Goal: Task Accomplishment & Management: Manage account settings

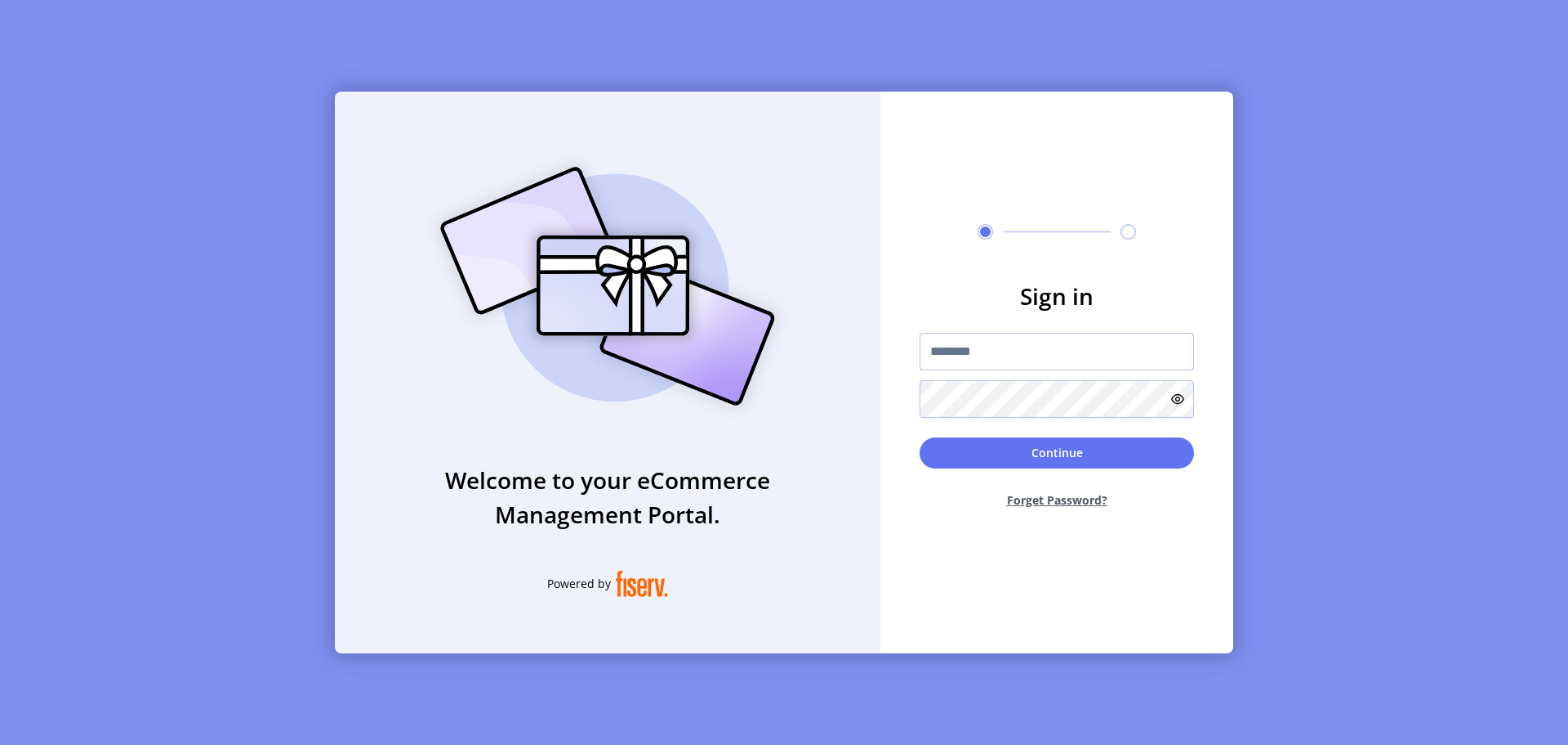
click at [997, 367] on input "text" at bounding box center [1057, 351] width 274 height 38
type input "**********"
click at [1045, 455] on button "Continue" at bounding box center [1057, 452] width 274 height 31
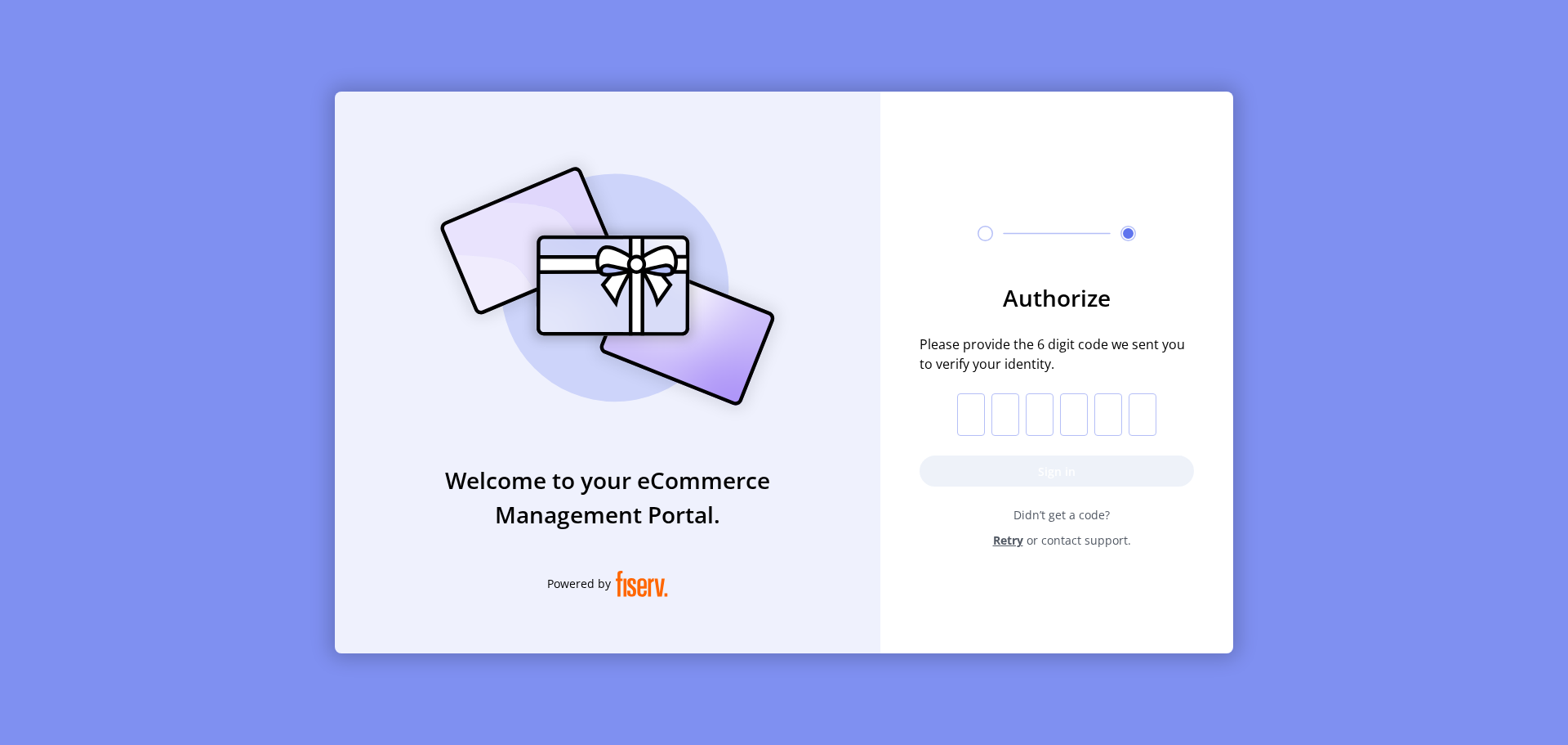
click at [972, 412] on input "text" at bounding box center [972, 414] width 28 height 42
paste input "*"
type input "*"
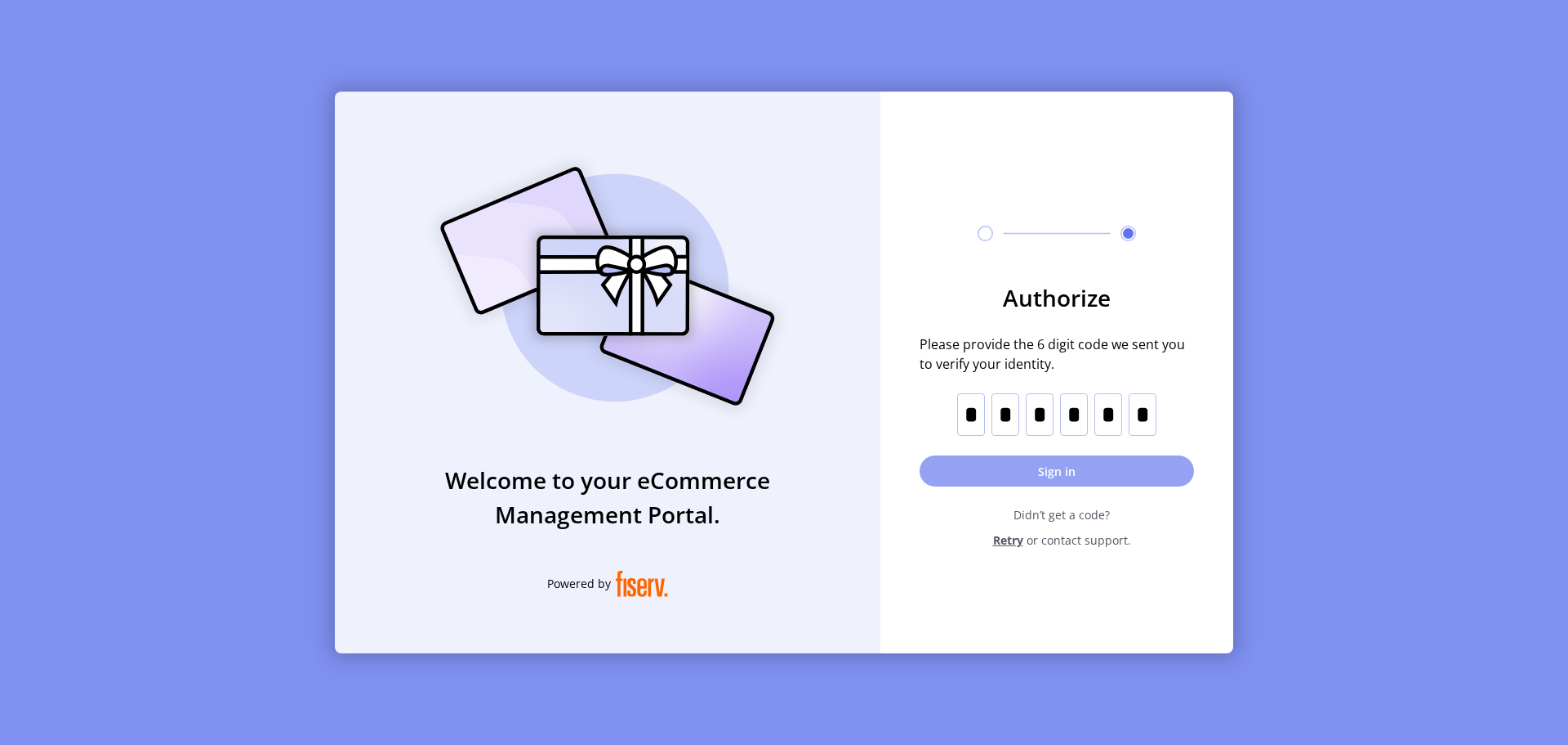
click at [964, 465] on button "Sign in" at bounding box center [1057, 470] width 274 height 31
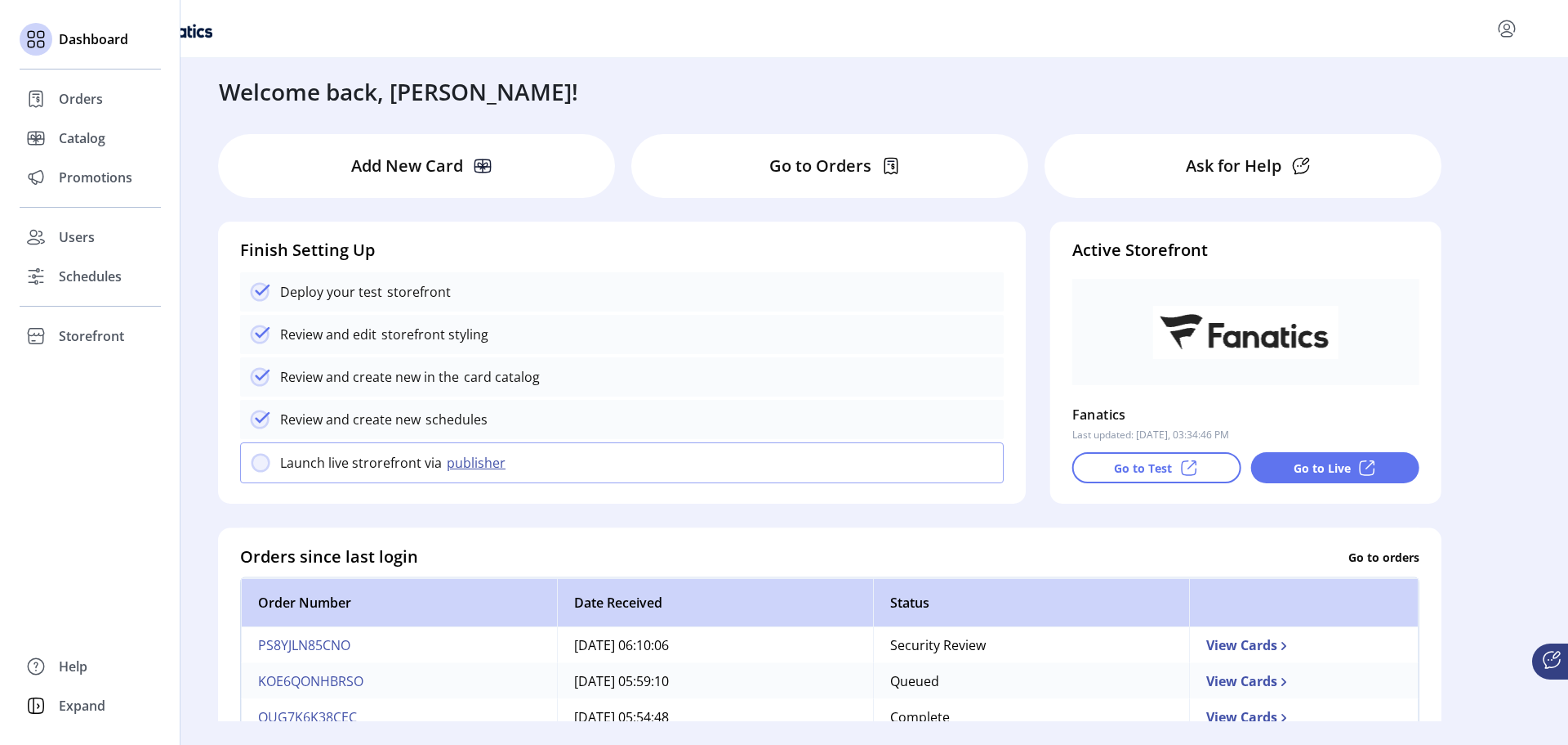
click at [179, 483] on div "Dashboard Orders Catalog Promotions Users Schedules Storefront Configuration St…" at bounding box center [90, 372] width 181 height 745
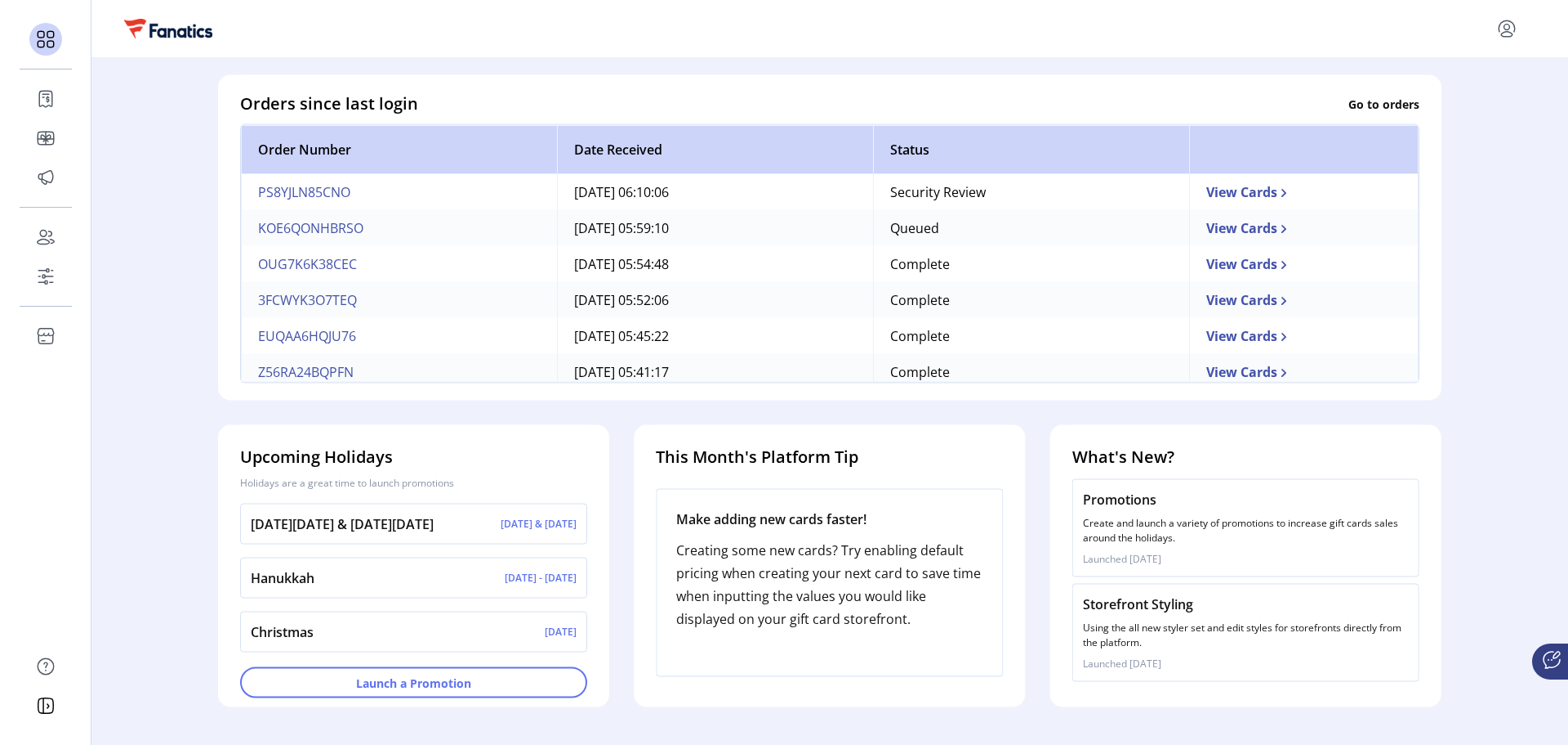
scroll to position [454, 0]
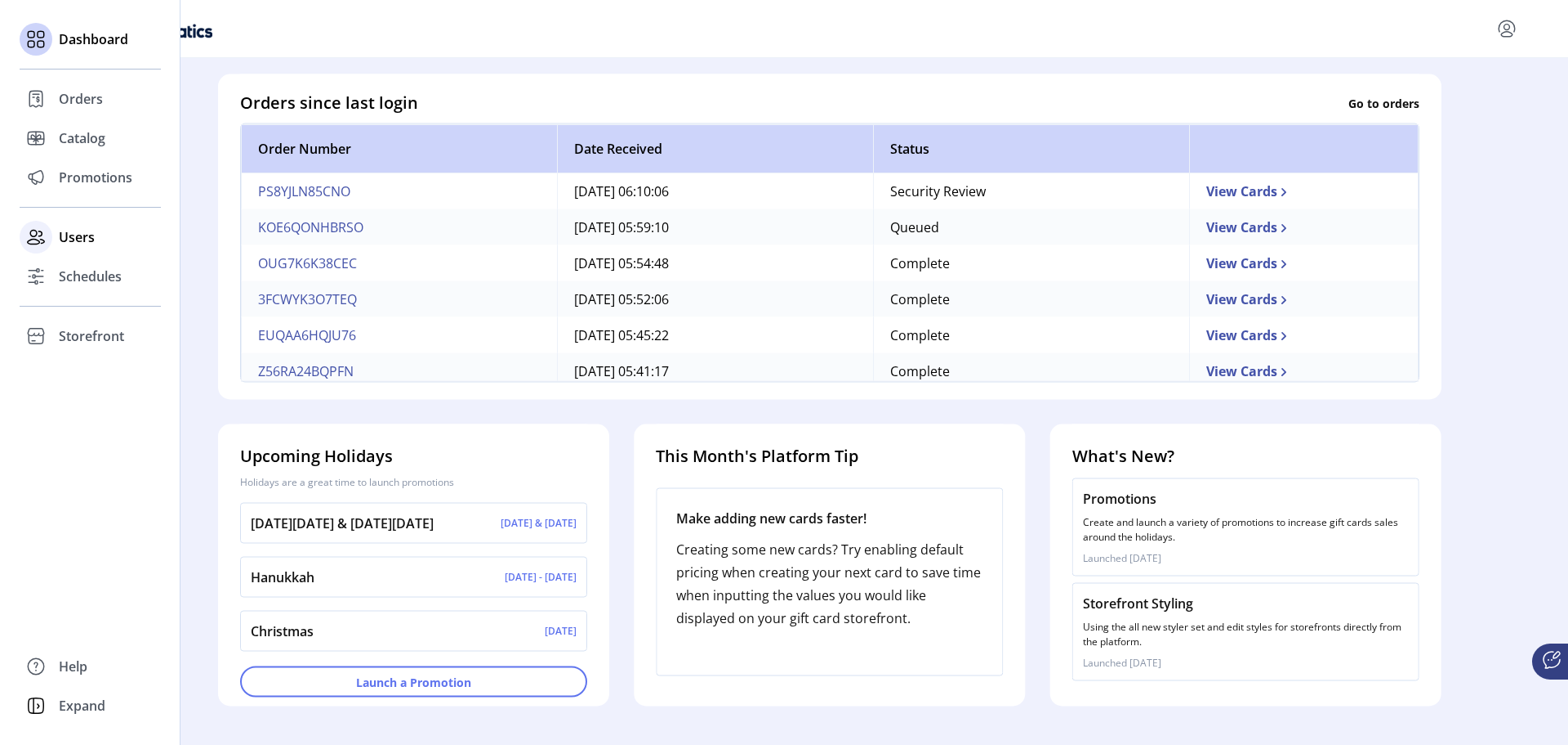
click at [125, 230] on div "Users" at bounding box center [89, 237] width 141 height 39
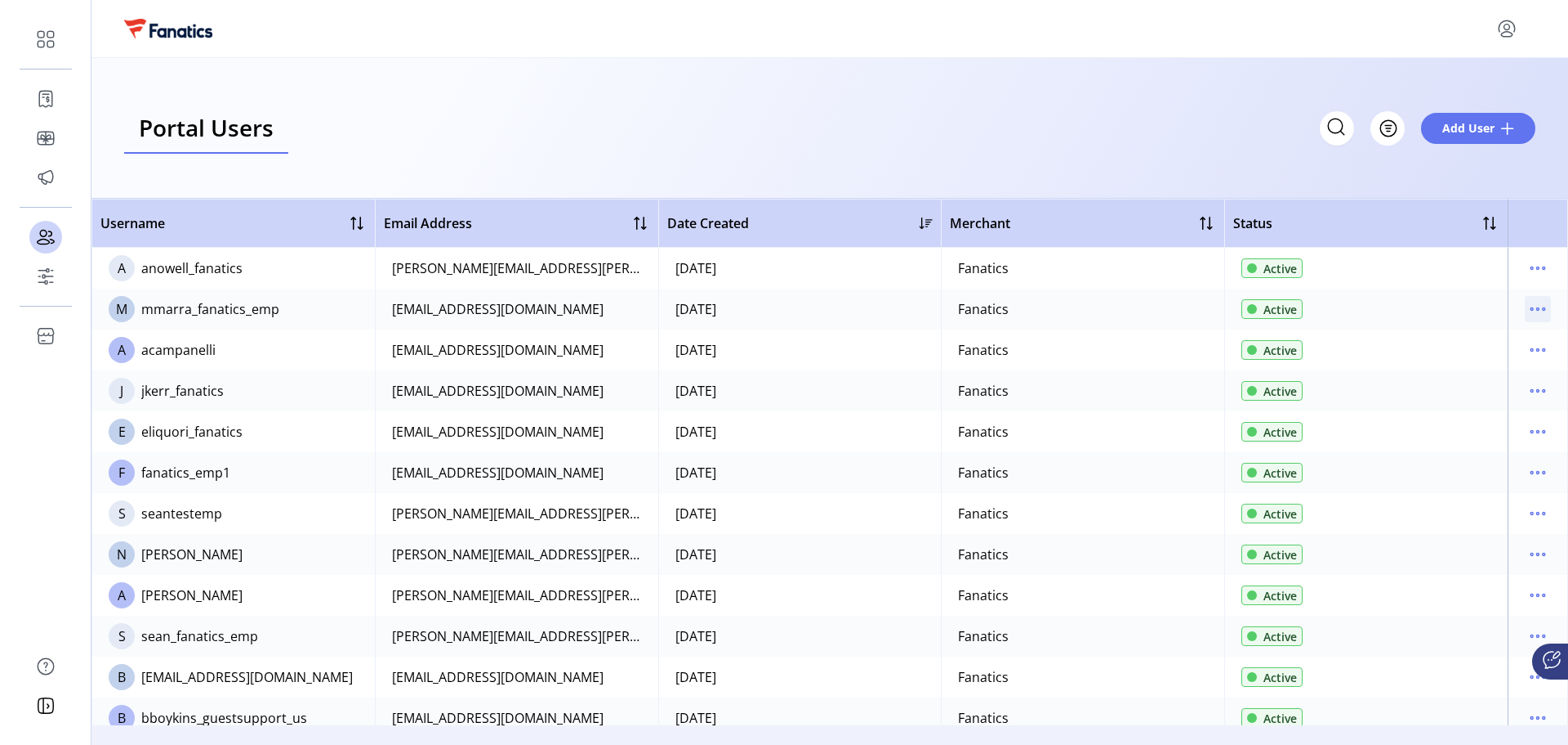
click at [1525, 304] on icon "menu" at bounding box center [1538, 309] width 26 height 26
click at [994, 125] on div "Portal Users Storefront Users Filter Add User" at bounding box center [830, 128] width 1411 height 51
click at [1120, 158] on div "Portal Users Storefront Users Filter Add User" at bounding box center [830, 128] width 1477 height 140
click at [1142, 149] on div "Portal Users Storefront Users Filter Add User" at bounding box center [830, 128] width 1411 height 51
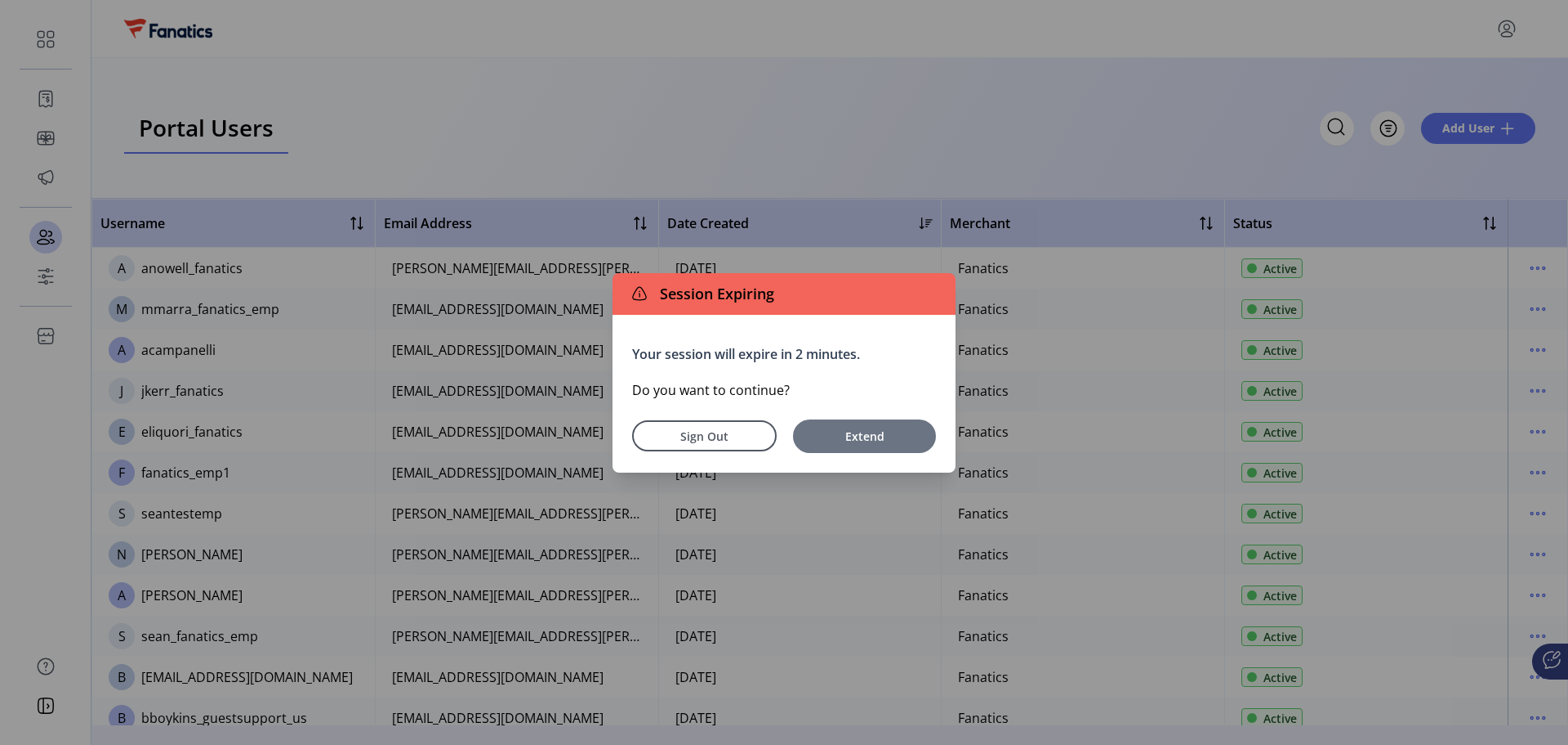
click at [852, 439] on span "Extend" at bounding box center [865, 436] width 126 height 18
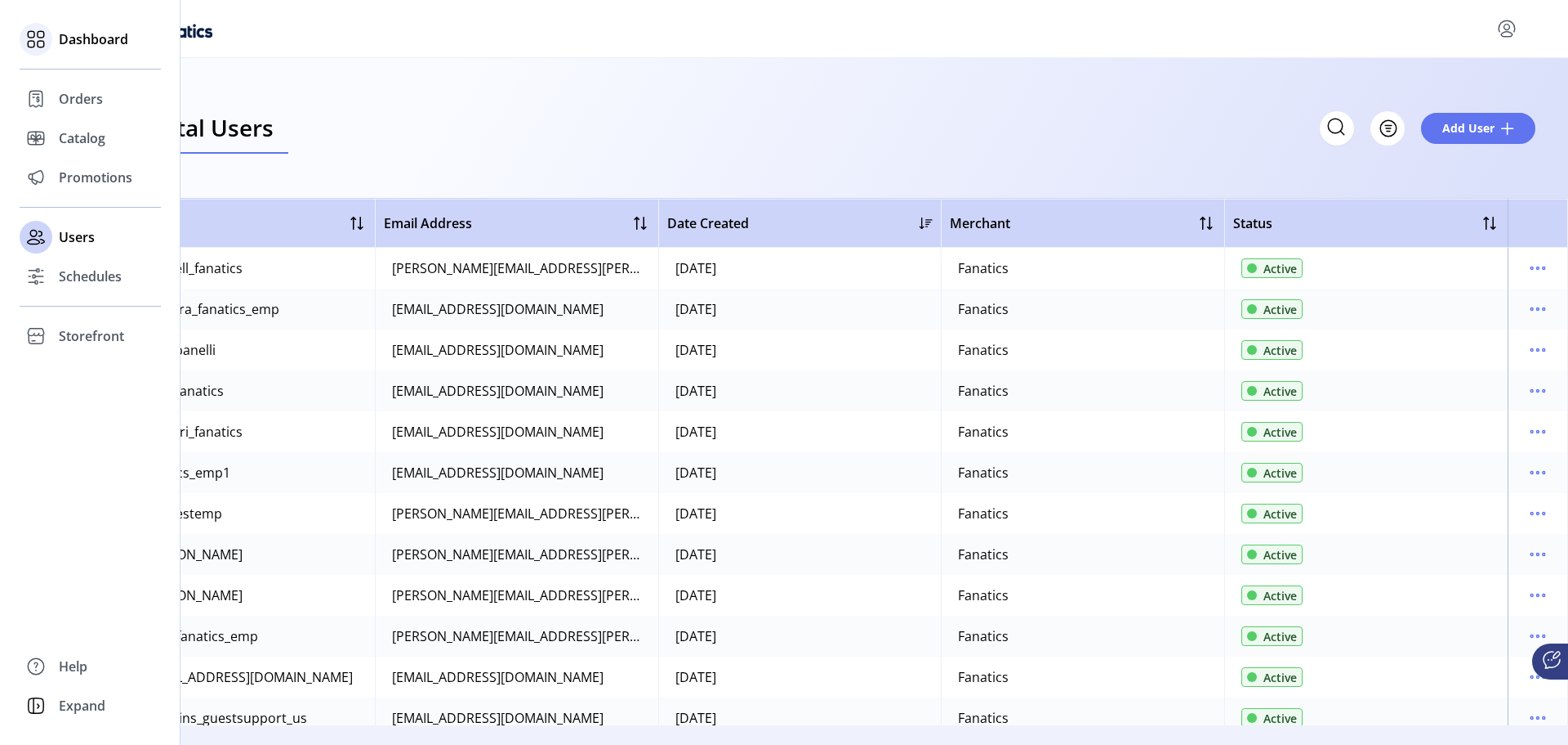
click at [81, 35] on span "Dashboard" at bounding box center [93, 39] width 69 height 19
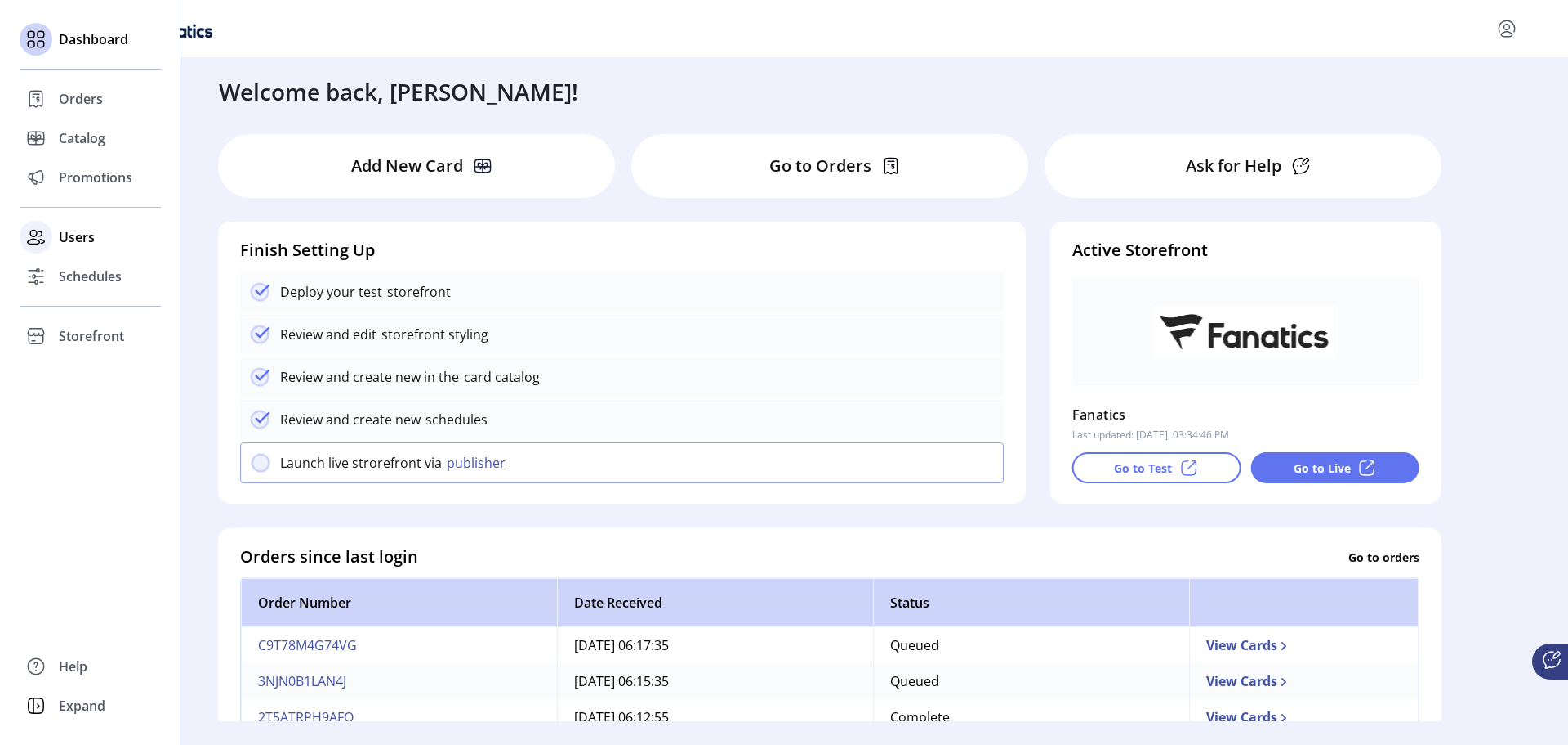
click at [91, 235] on span "Users" at bounding box center [76, 237] width 36 height 19
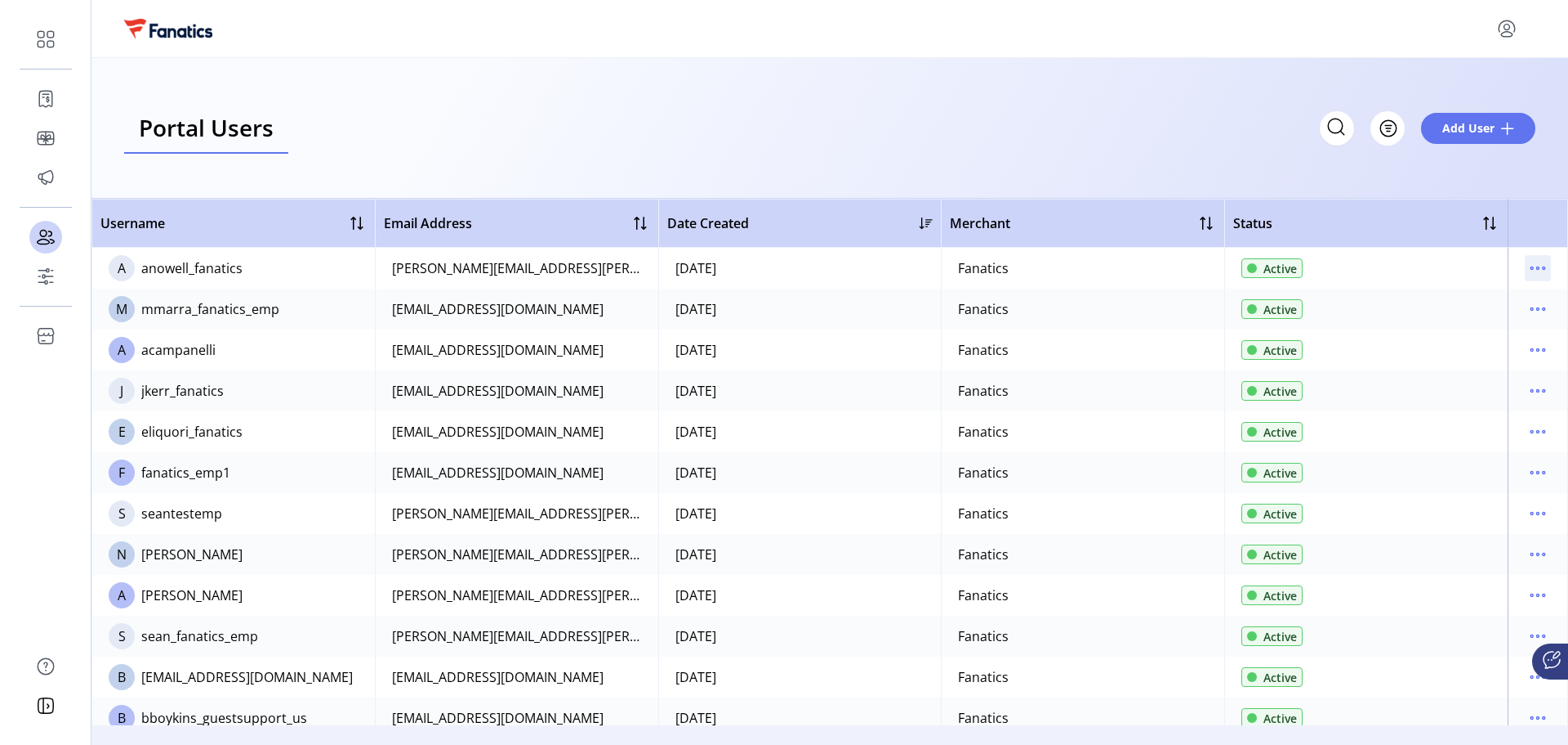
click at [1529, 266] on icon "menu" at bounding box center [1538, 269] width 26 height 26
click at [1479, 306] on span "Edit Details" at bounding box center [1461, 299] width 136 height 13
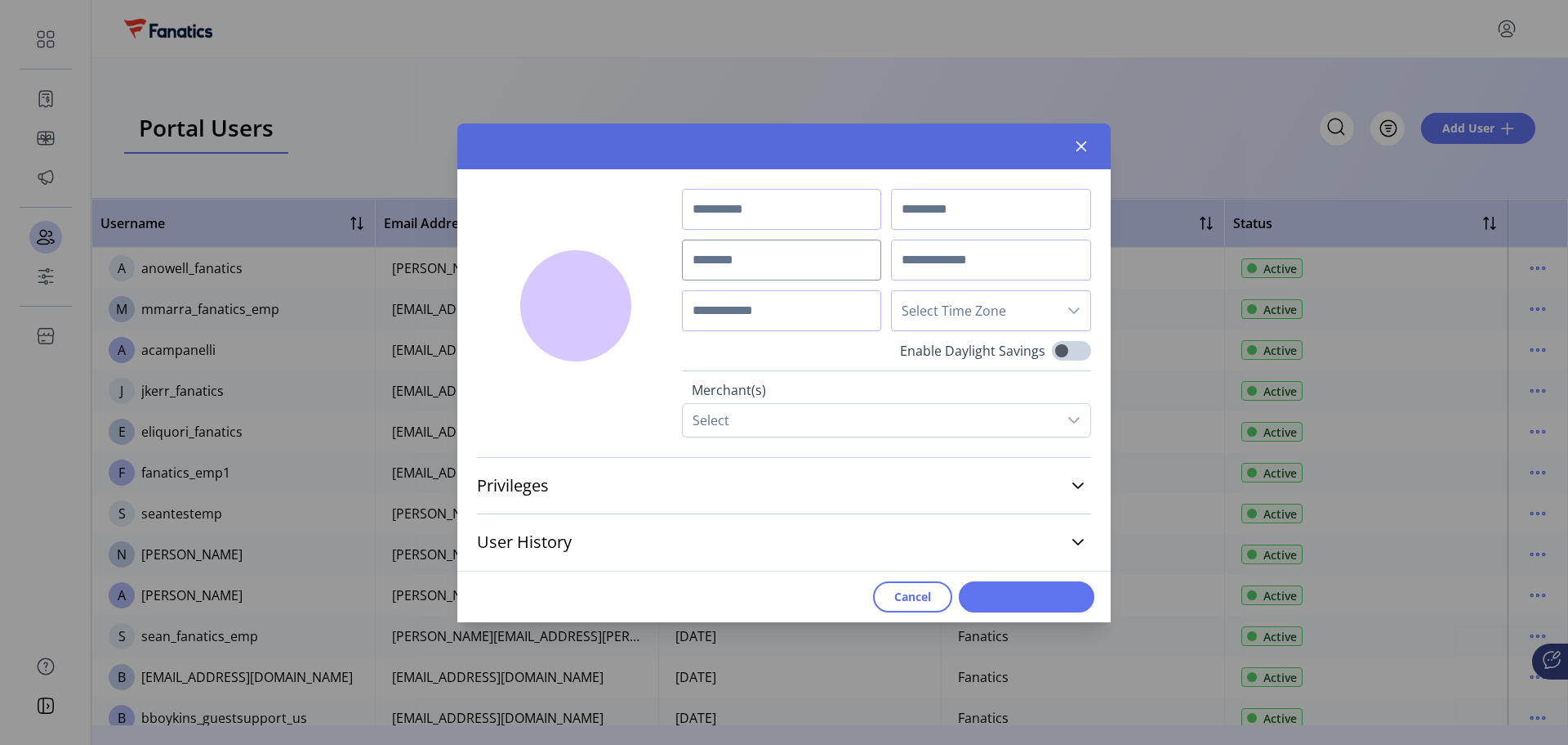
type input "****"
type input "******"
type input "**********"
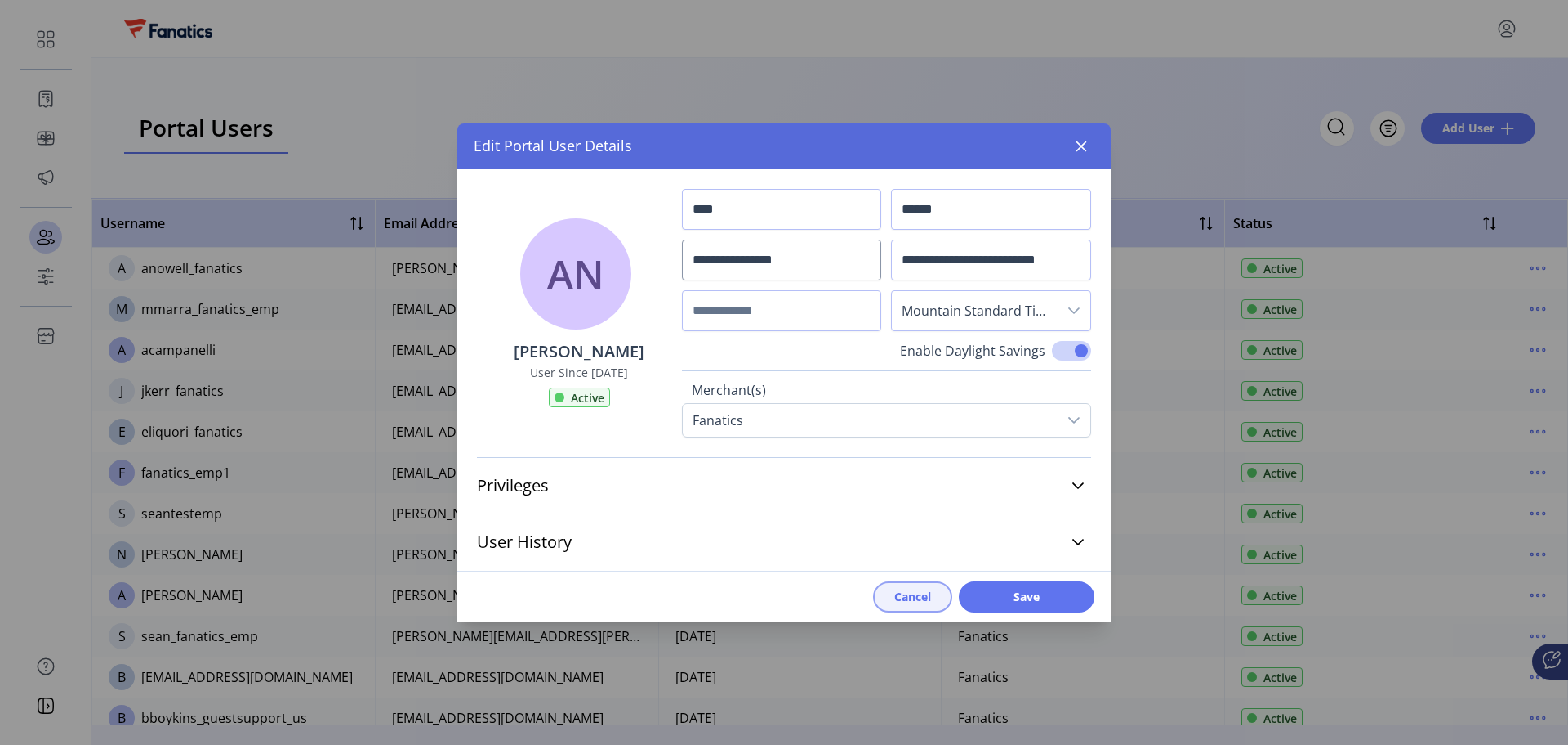
click at [906, 598] on span "Cancel" at bounding box center [913, 597] width 37 height 18
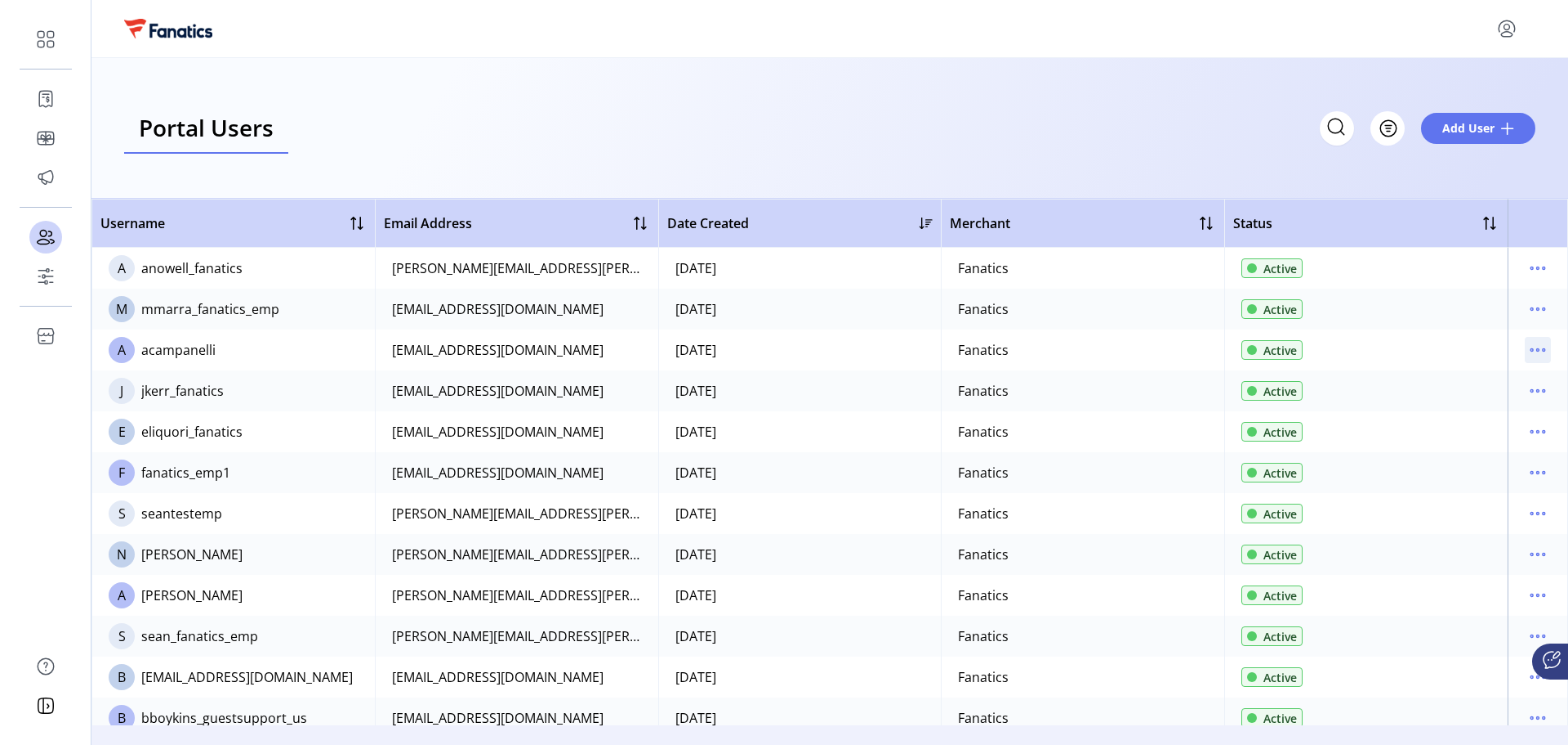
click at [1530, 343] on icon "menu" at bounding box center [1538, 350] width 26 height 26
click at [1529, 314] on icon "menu" at bounding box center [1538, 309] width 26 height 26
click at [1493, 339] on span "Edit Details" at bounding box center [1461, 340] width 136 height 13
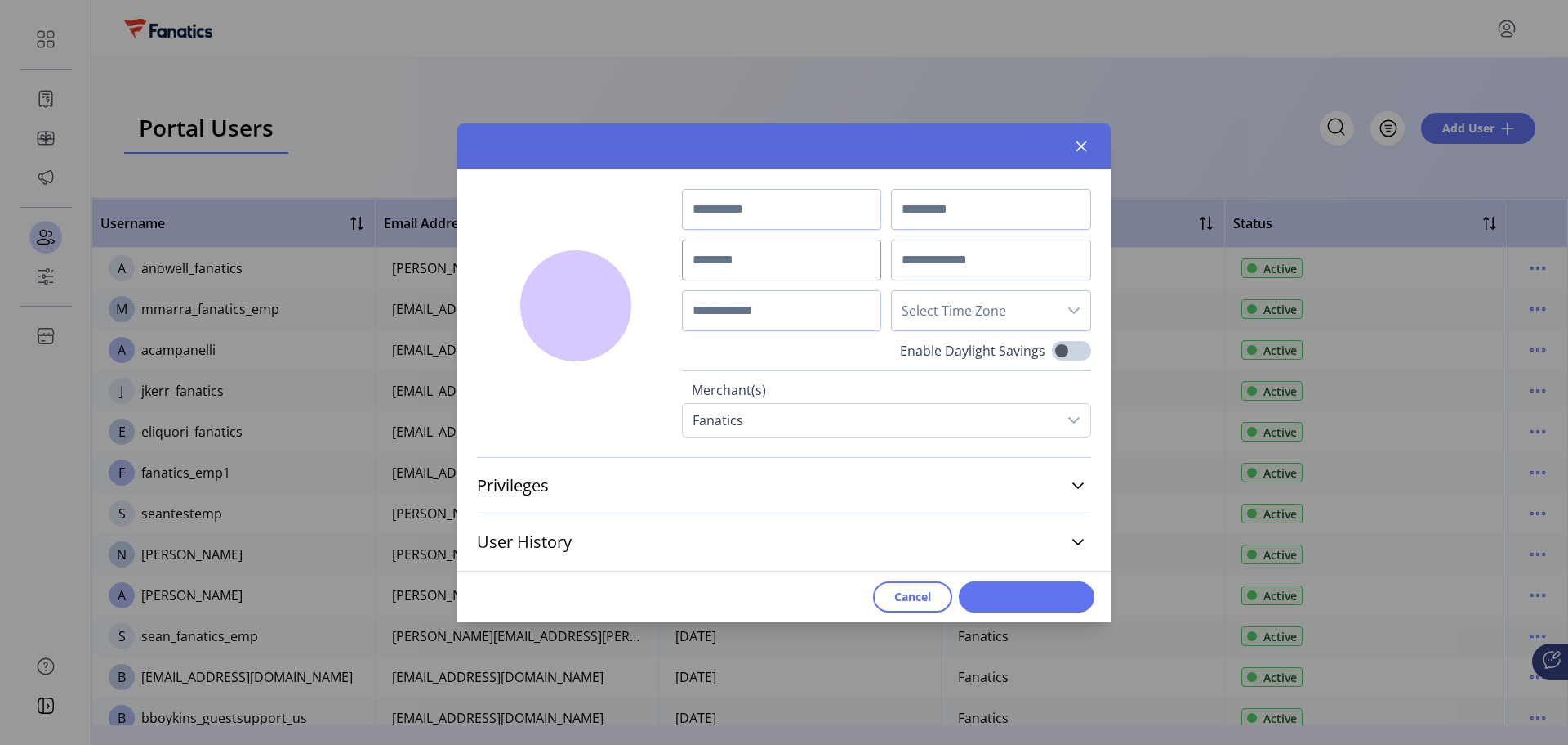
type input "***"
type input "*****"
type input "**********"
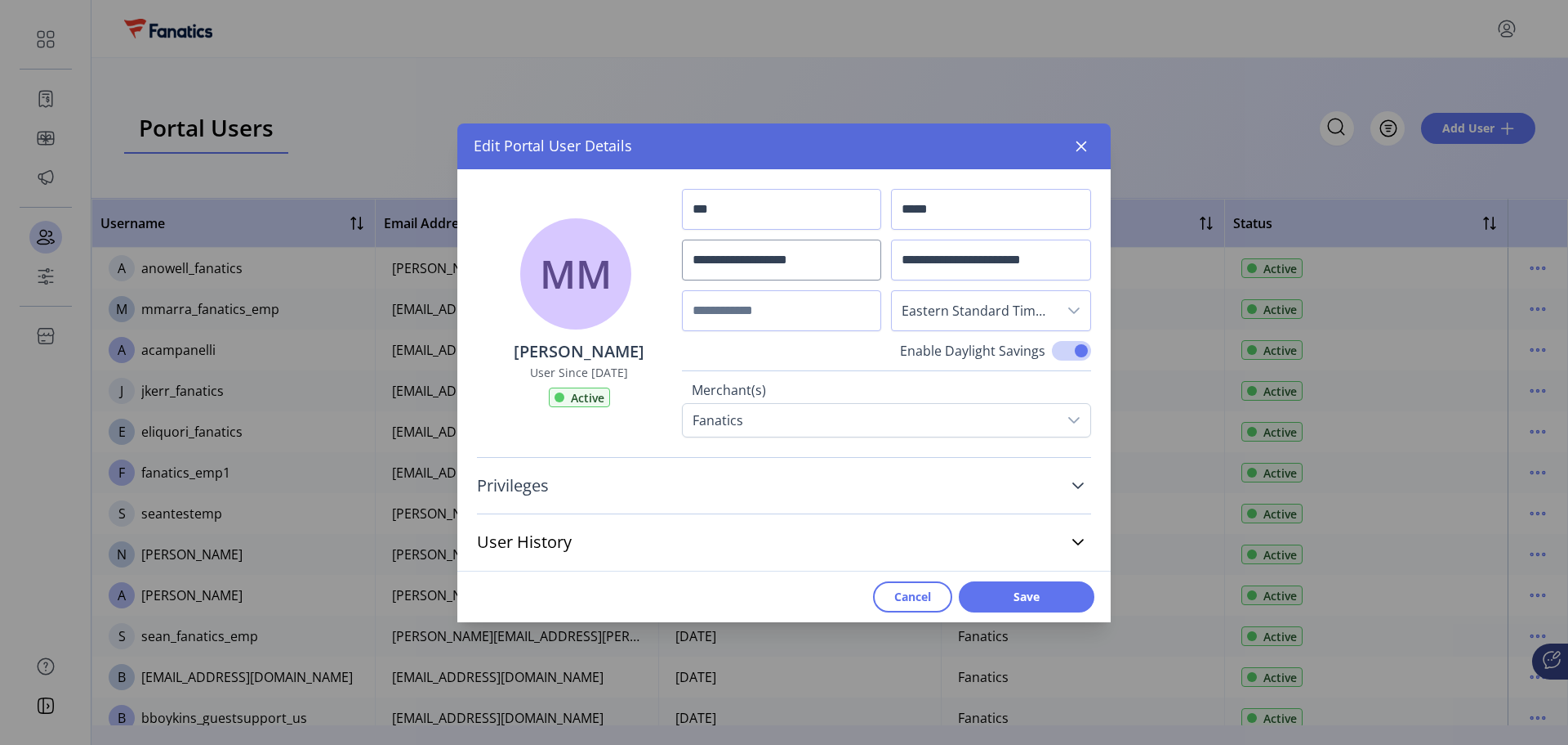
click at [751, 482] on link "Privileges" at bounding box center [784, 485] width 614 height 36
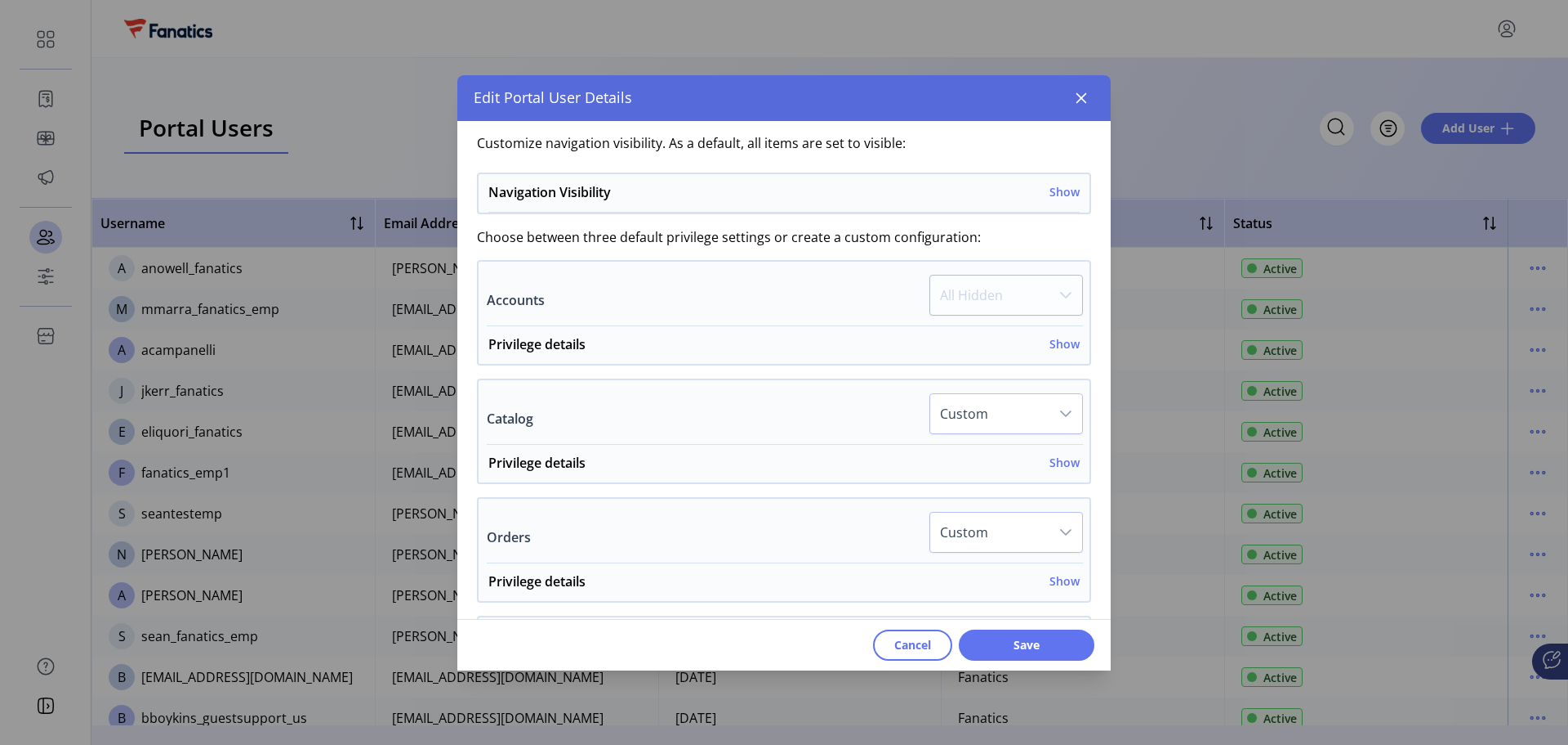
scroll to position [327, 0]
click at [1050, 351] on h6 "Show" at bounding box center [1065, 346] width 30 height 18
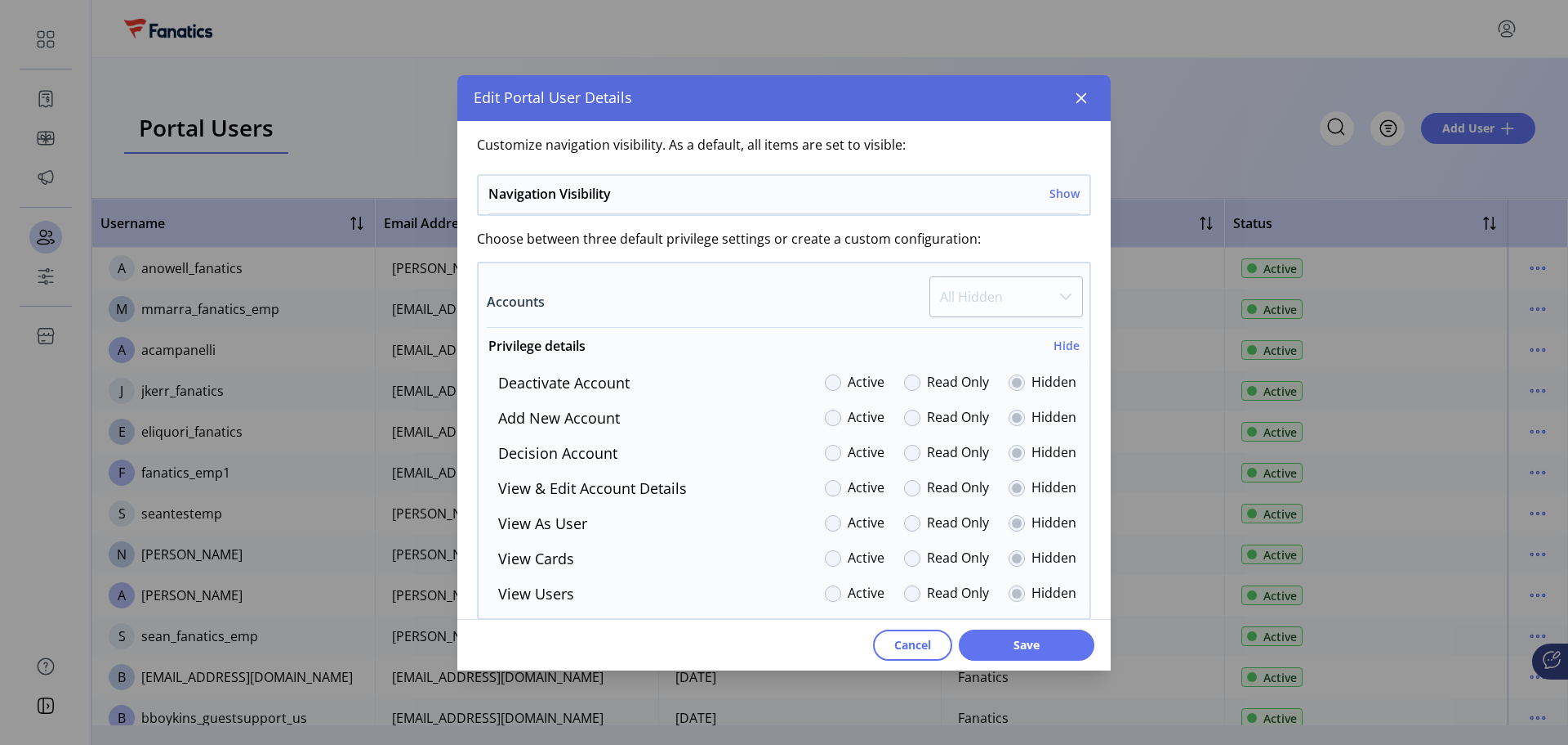
click at [852, 381] on label "Active" at bounding box center [866, 383] width 37 height 22
click at [825, 383] on div at bounding box center [833, 383] width 17 height 17
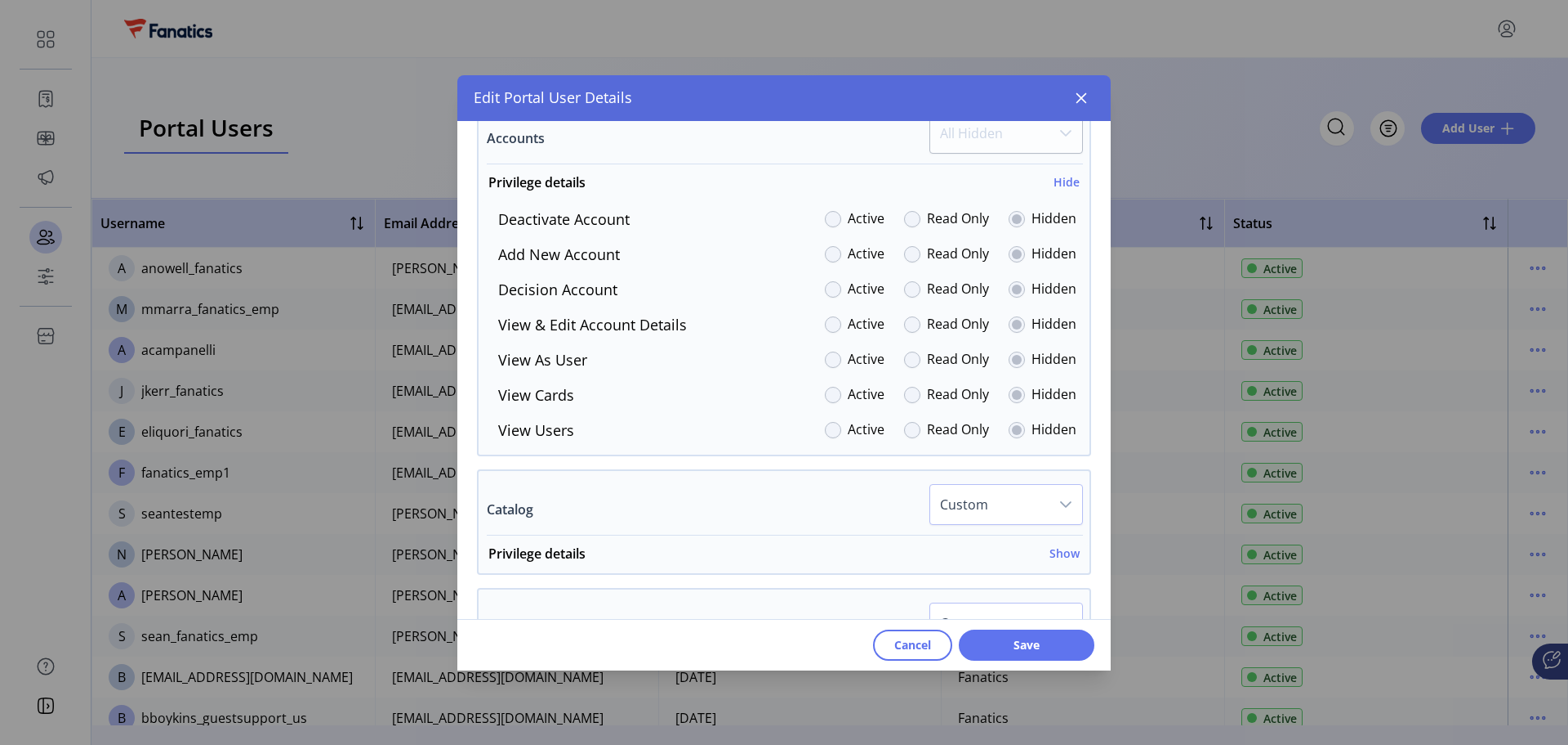
scroll to position [572, 0]
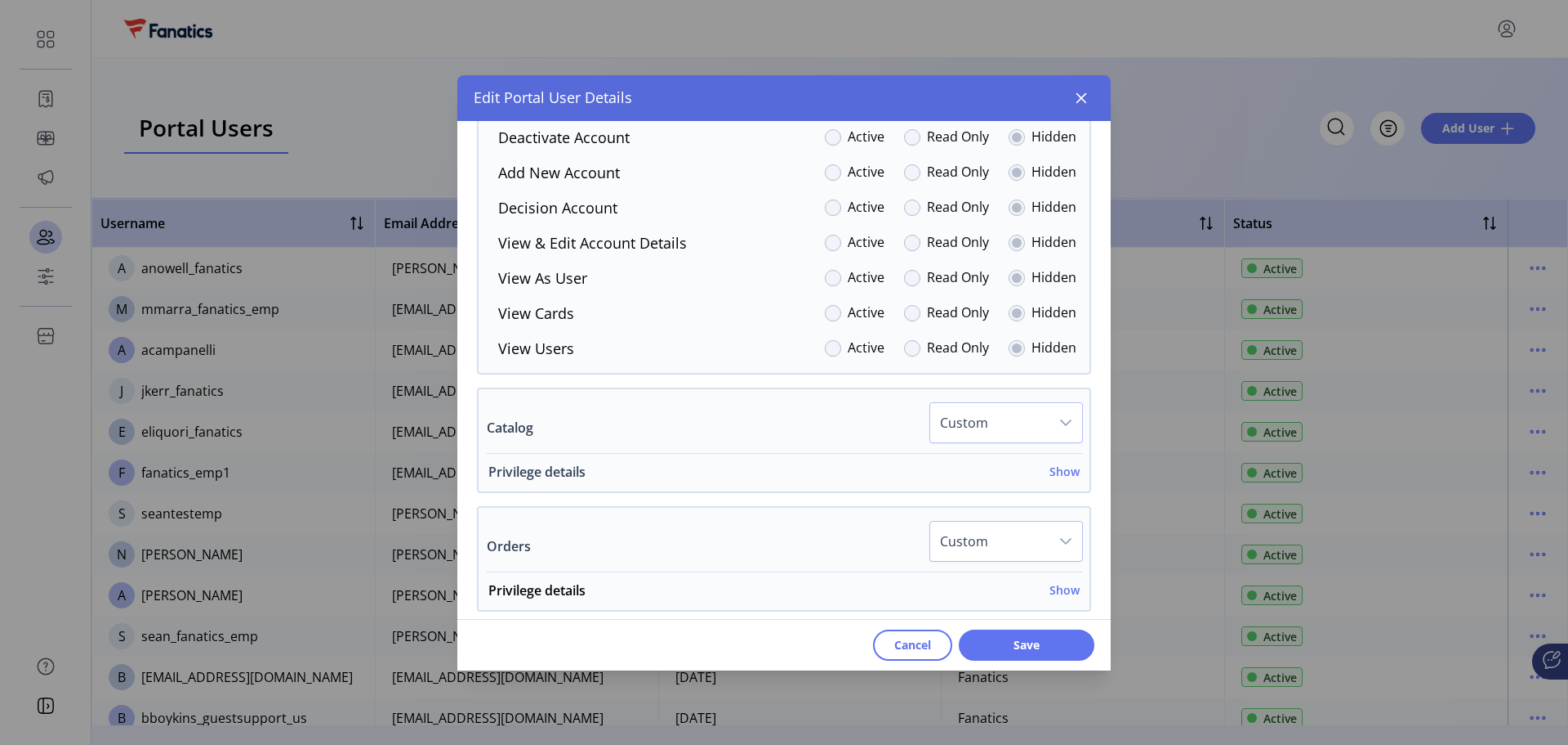
click at [1058, 476] on h6 "Show" at bounding box center [1065, 471] width 30 height 18
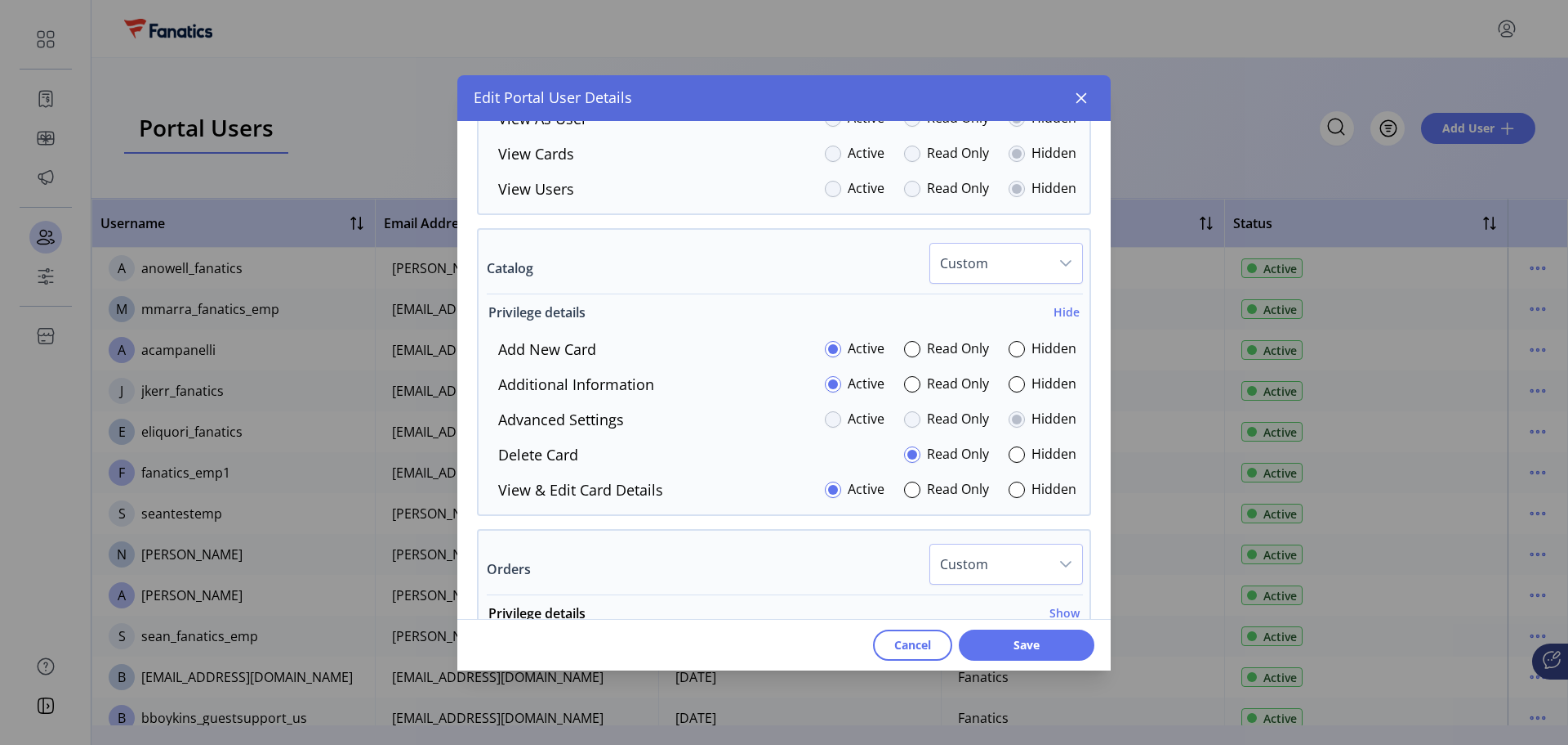
scroll to position [735, 0]
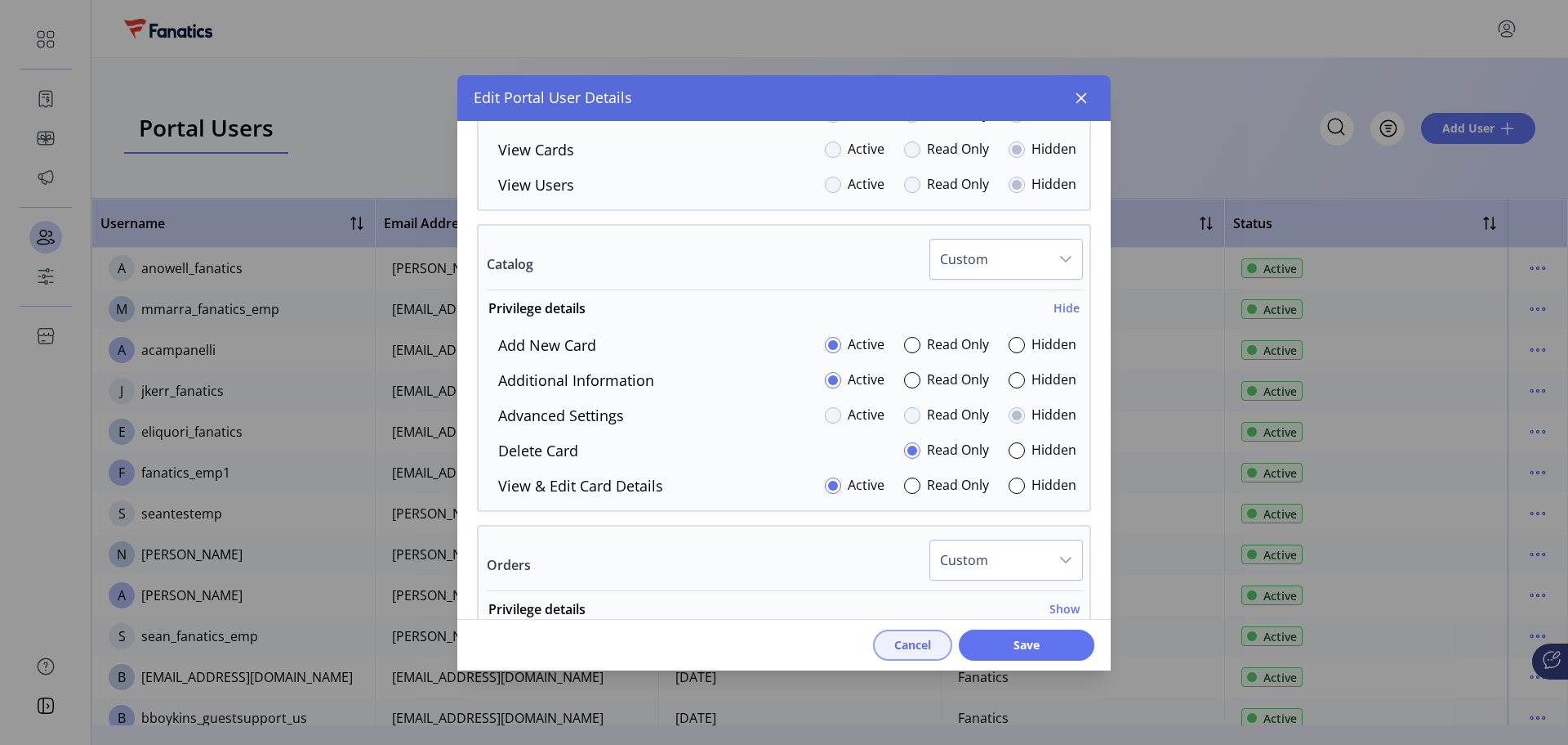
click at [899, 649] on span "Cancel" at bounding box center [913, 645] width 37 height 18
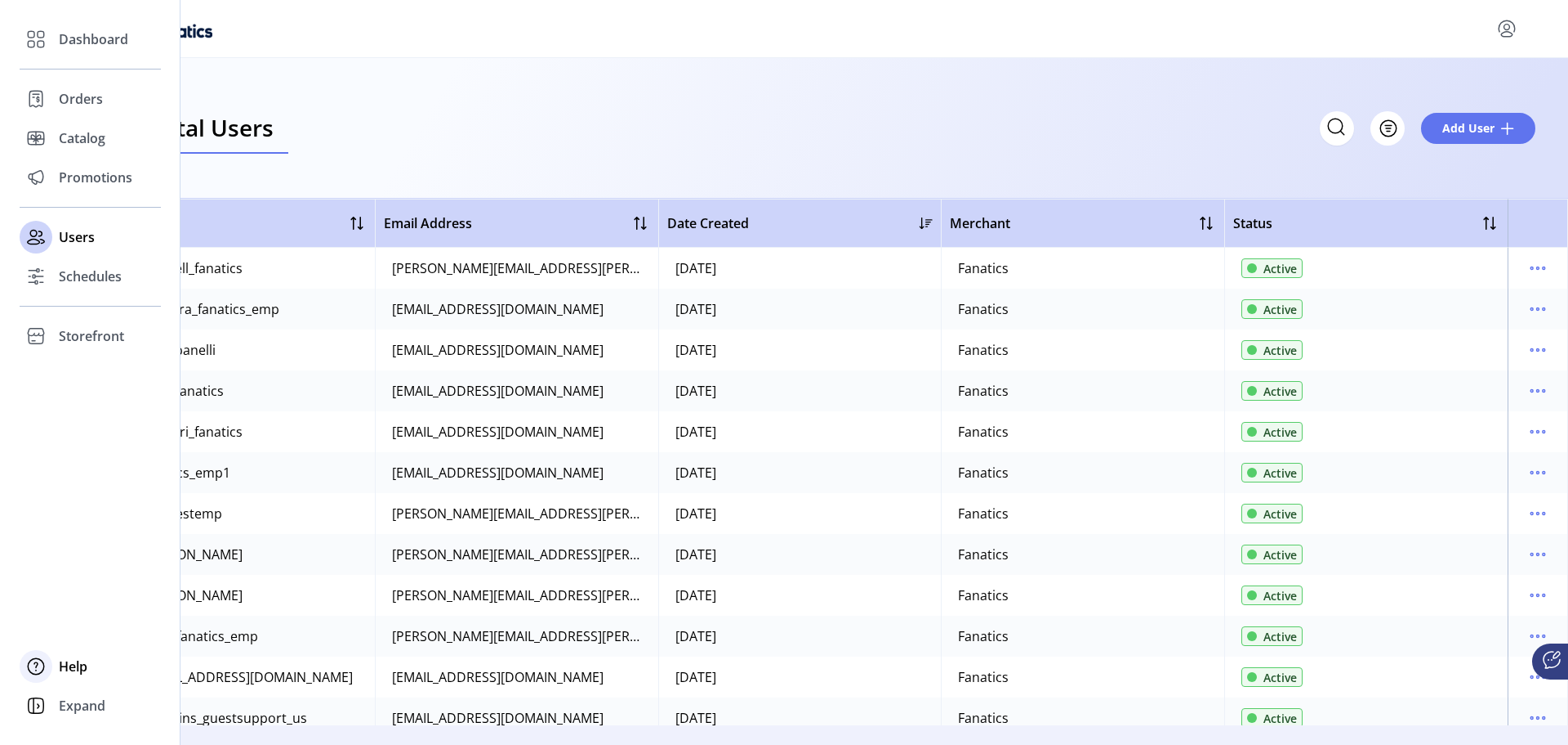
click at [53, 673] on div "Help" at bounding box center [89, 666] width 141 height 39
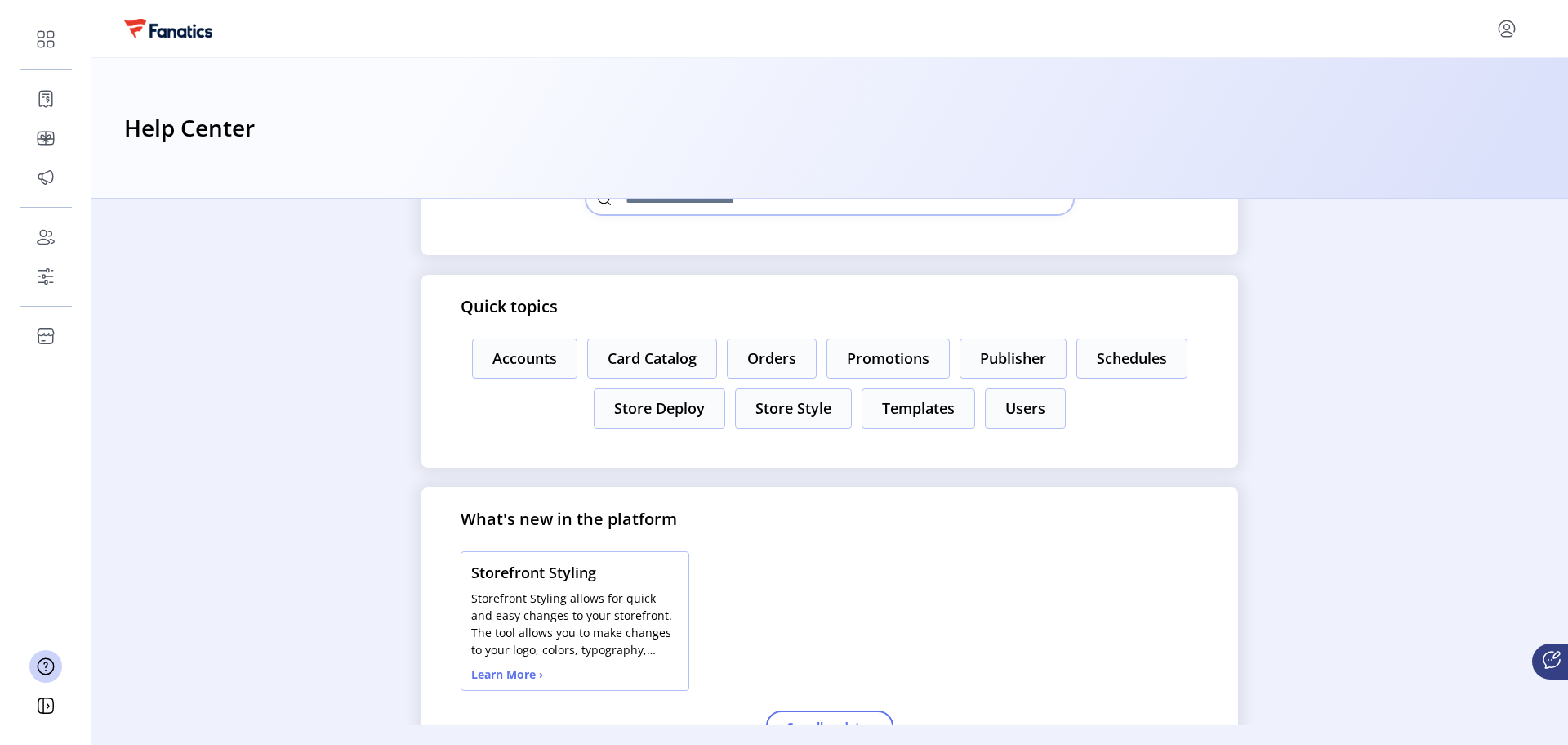
scroll to position [327, 0]
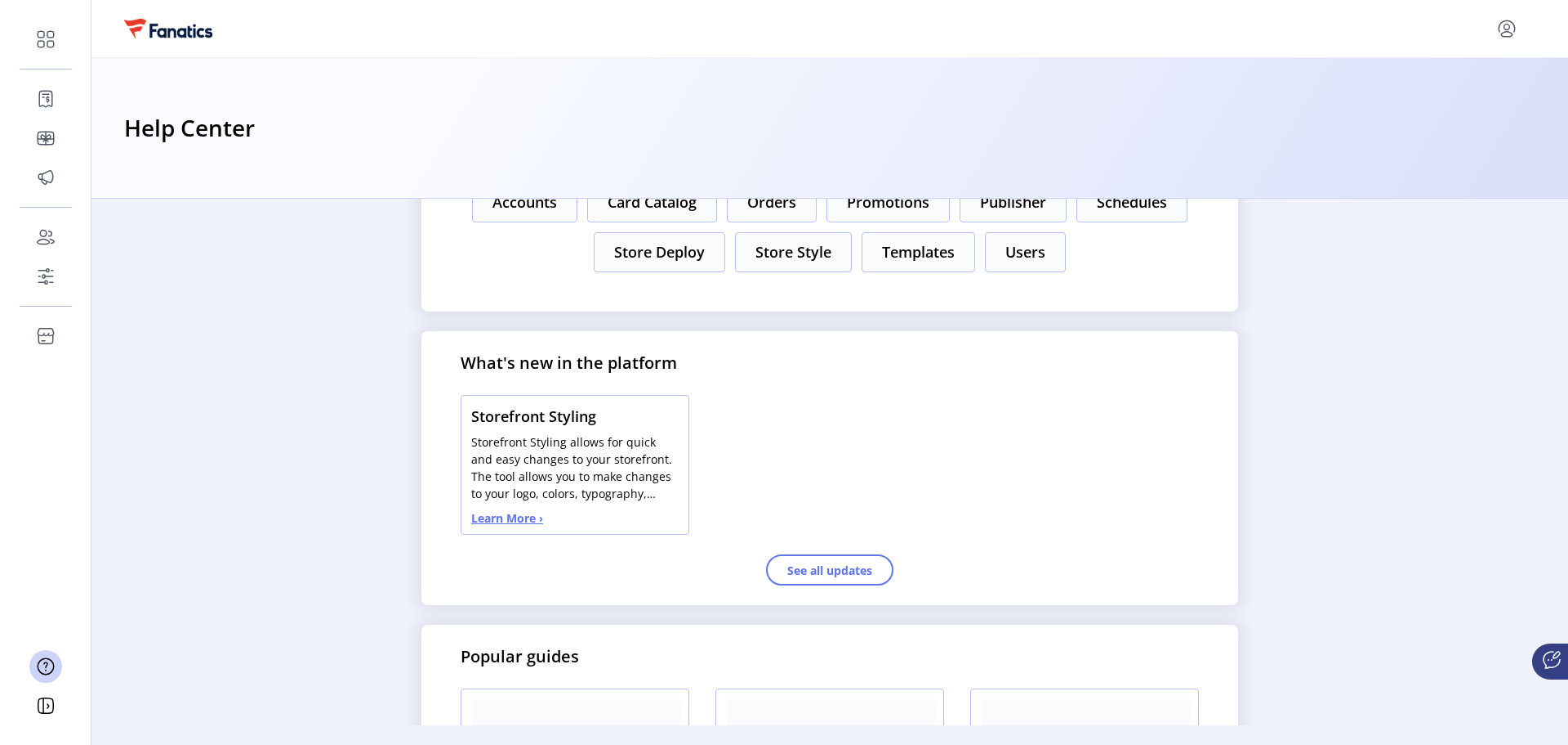
click at [289, 584] on div "How can we help you [DATE]? Quick topics Accounts Card Catalog Orders Promotion…" at bounding box center [830, 462] width 1477 height 527
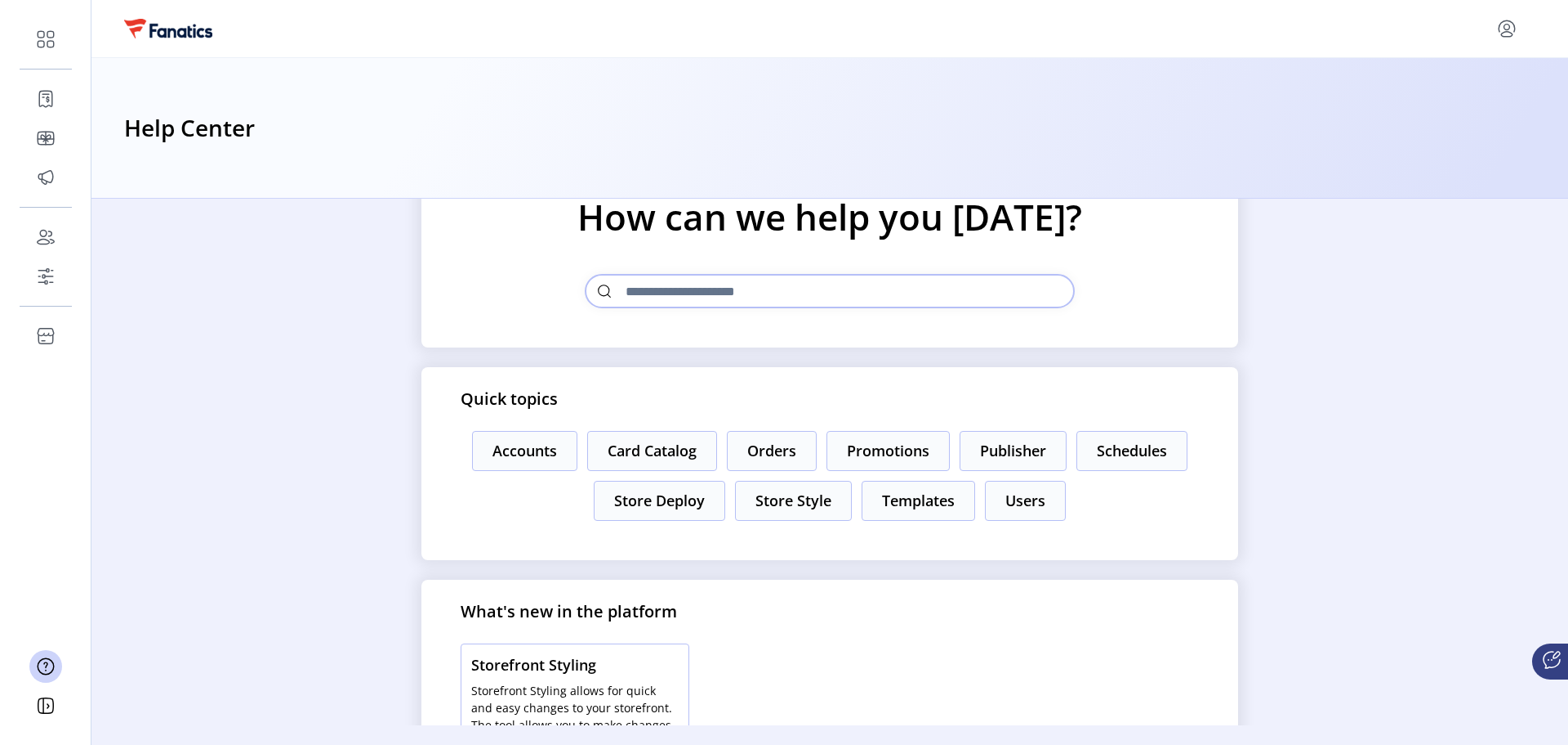
scroll to position [0, 0]
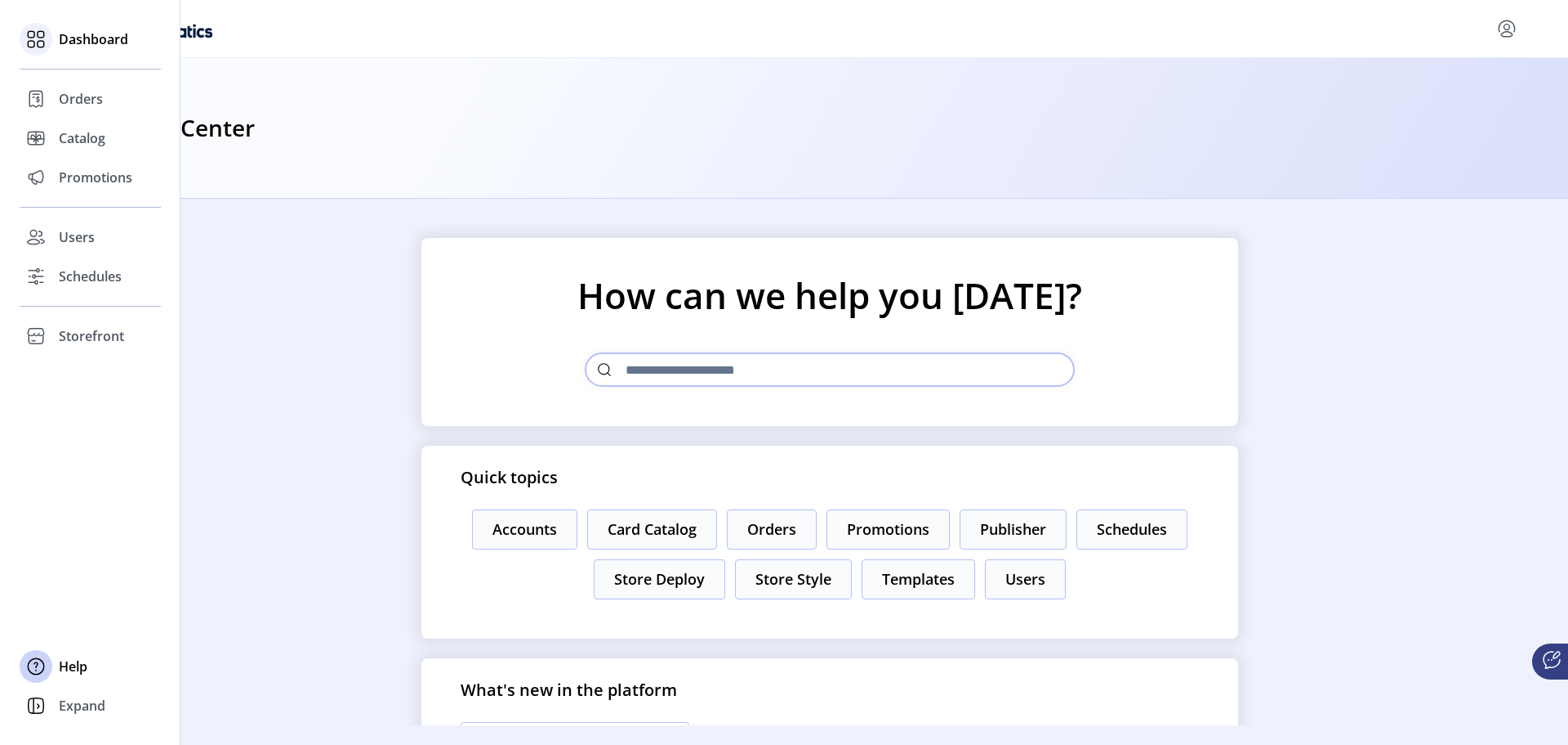
click at [48, 47] on icon at bounding box center [36, 39] width 26 height 26
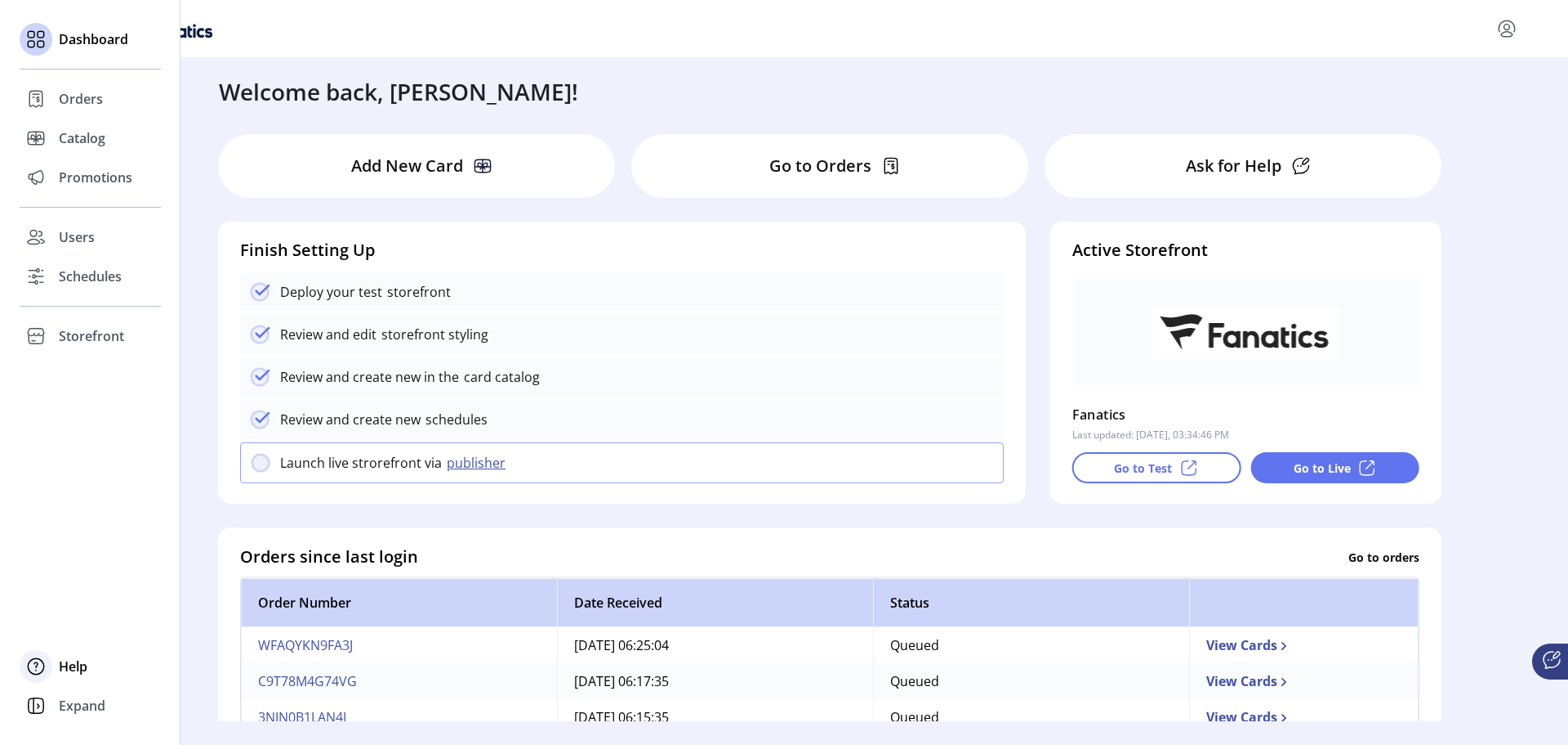
click at [76, 672] on span "Help" at bounding box center [73, 666] width 29 height 19
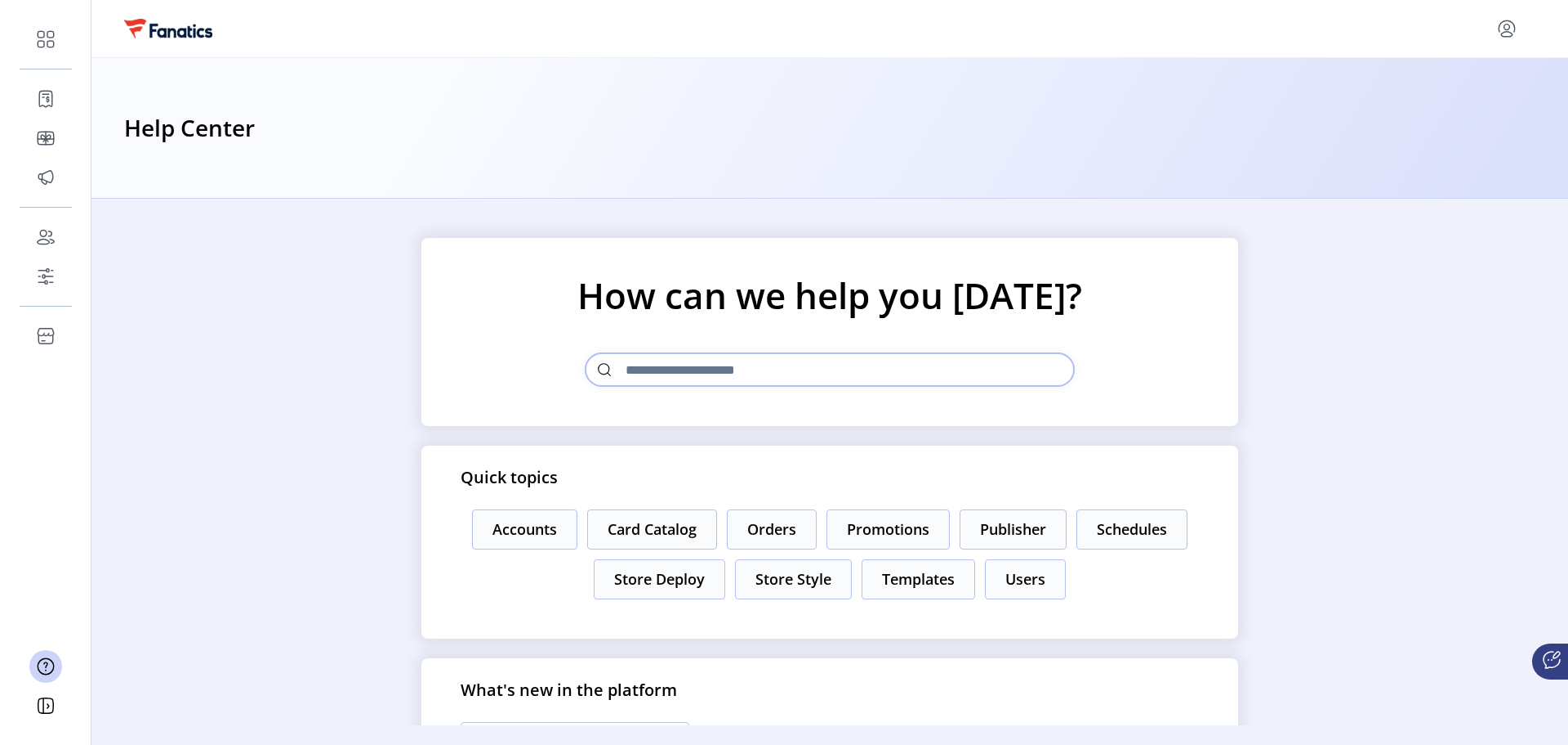
click at [714, 374] on input "text" at bounding box center [830, 369] width 490 height 34
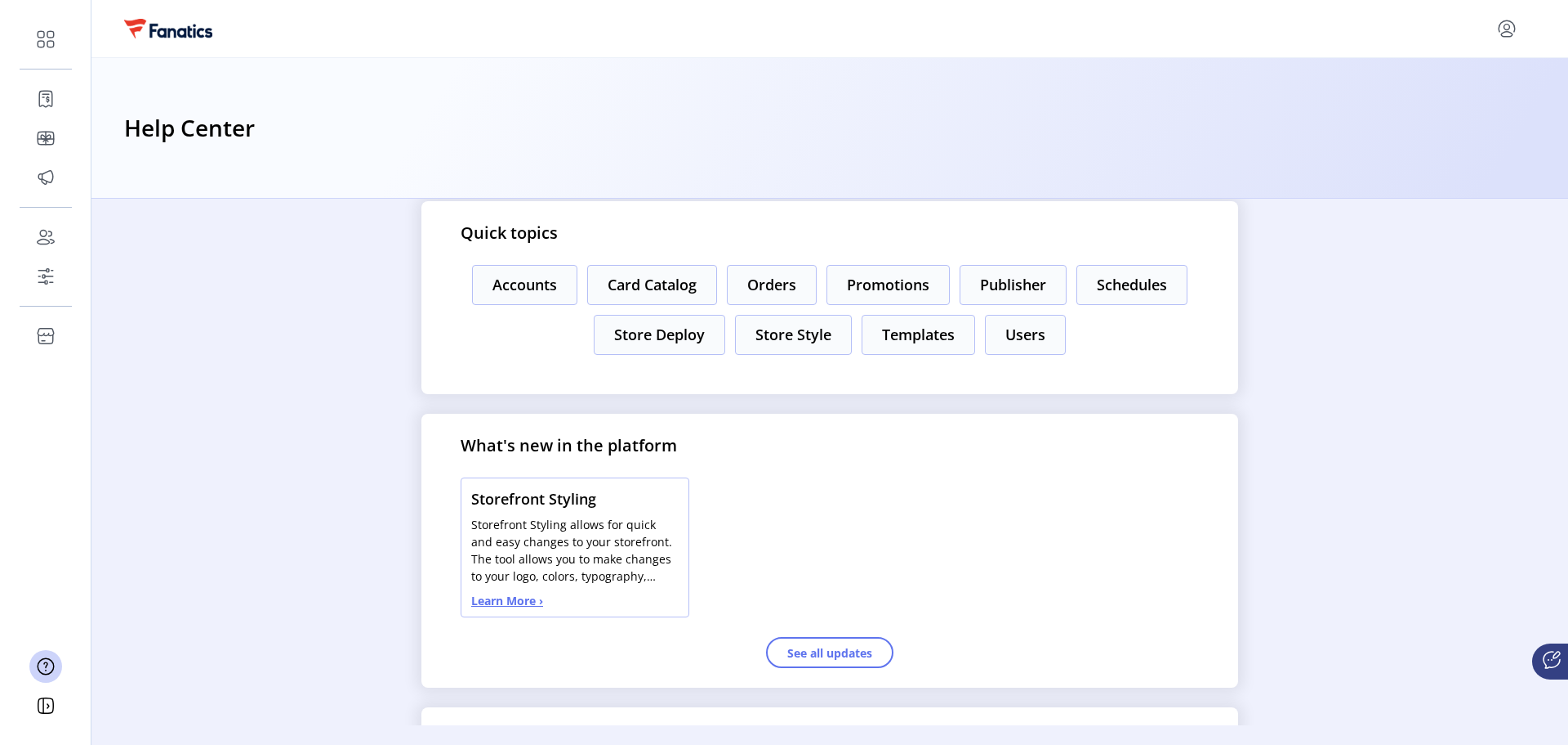
scroll to position [245, 0]
click at [809, 660] on button "See all updates" at bounding box center [830, 651] width 127 height 31
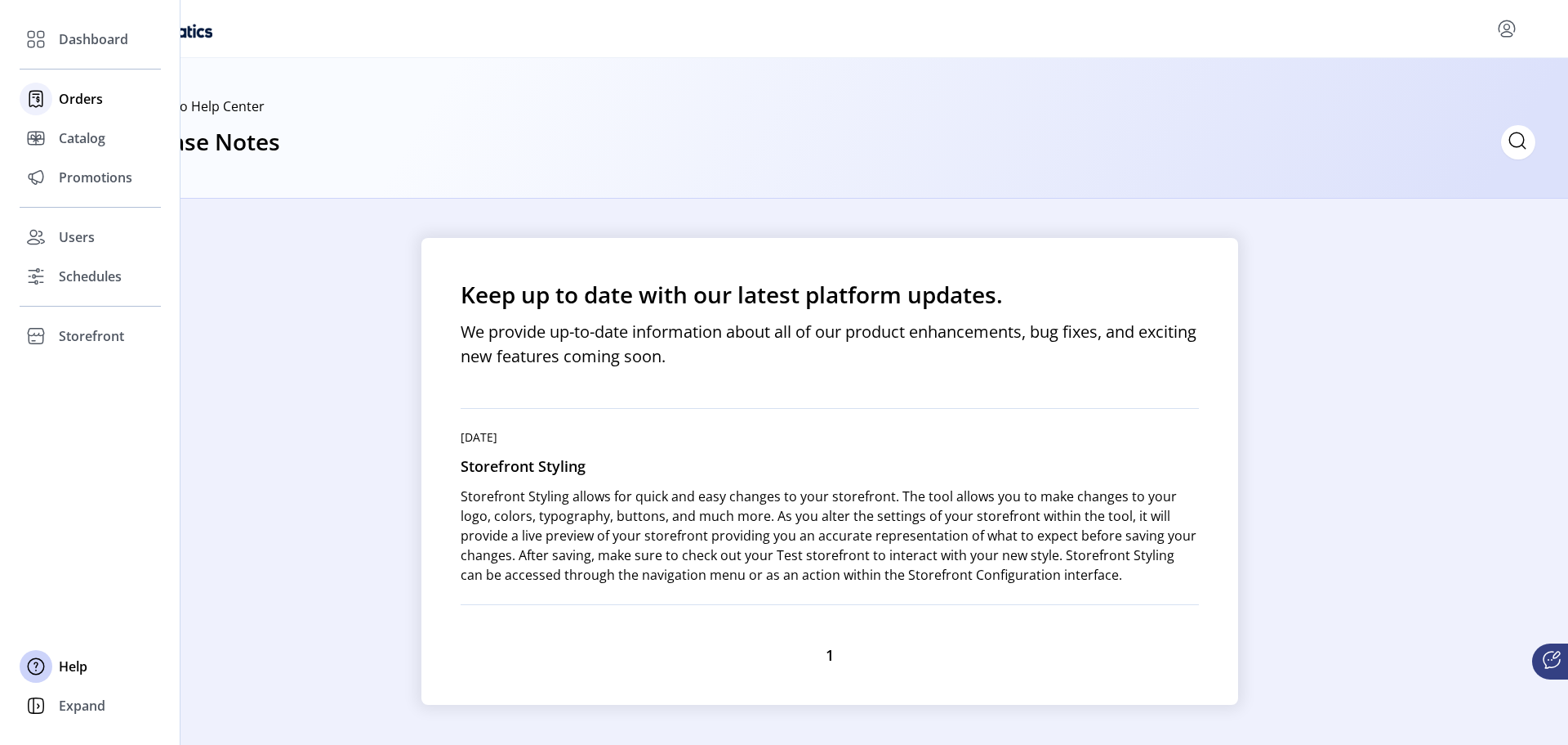
click at [37, 103] on icon at bounding box center [36, 99] width 26 height 26
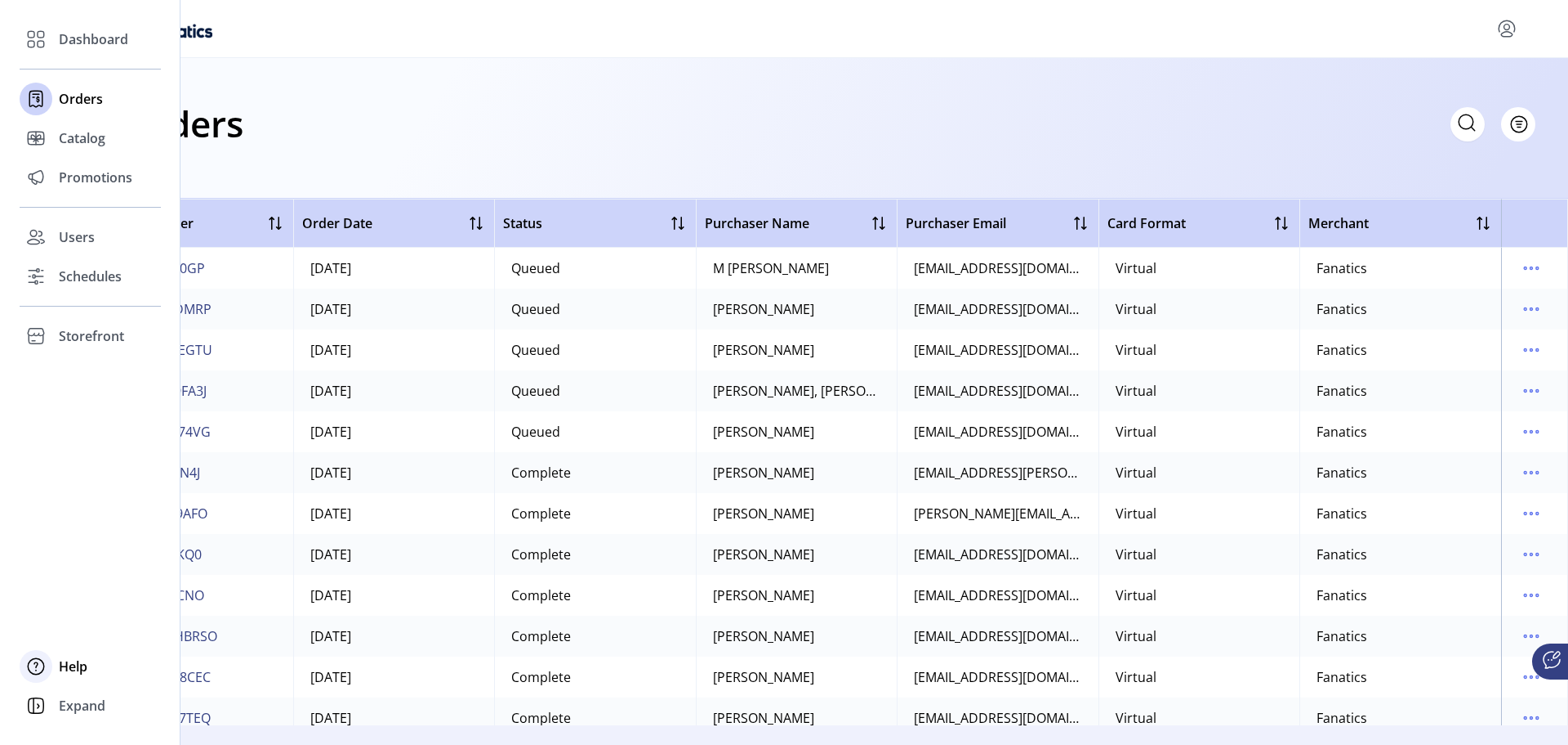
click at [65, 677] on div "Help" at bounding box center [89, 666] width 141 height 39
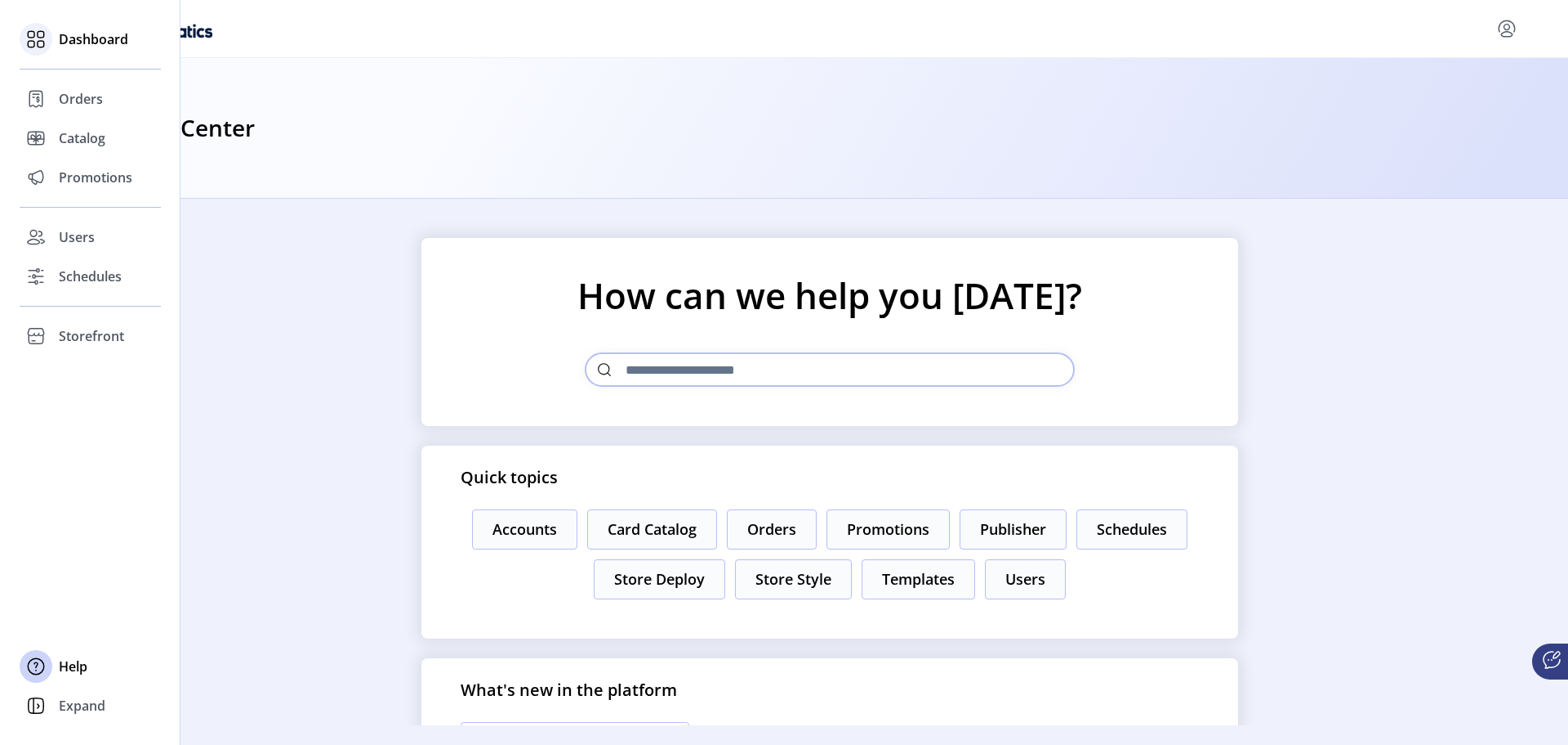
click at [121, 33] on span "Dashboard" at bounding box center [93, 39] width 69 height 19
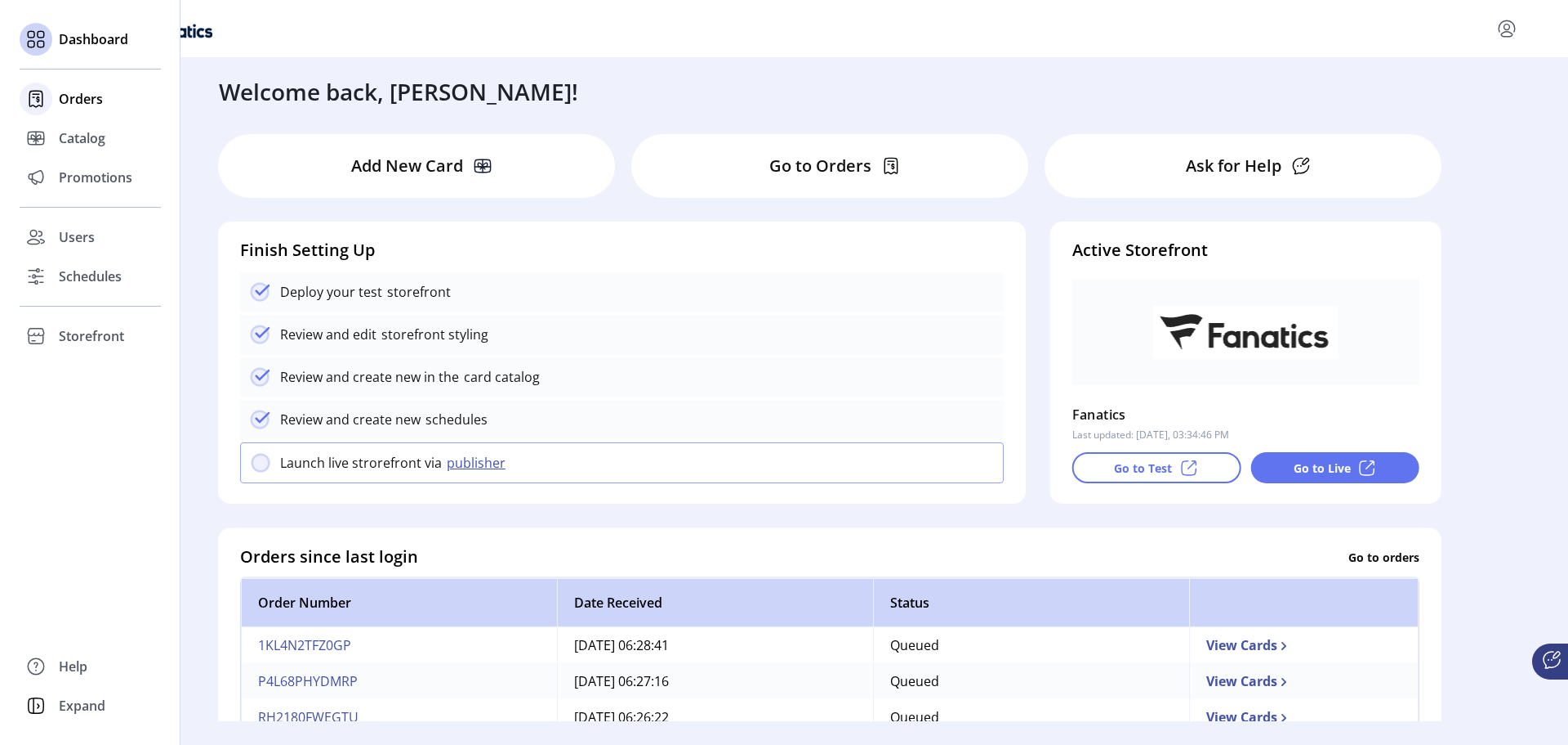
click at [82, 104] on span "Orders" at bounding box center [81, 99] width 44 height 19
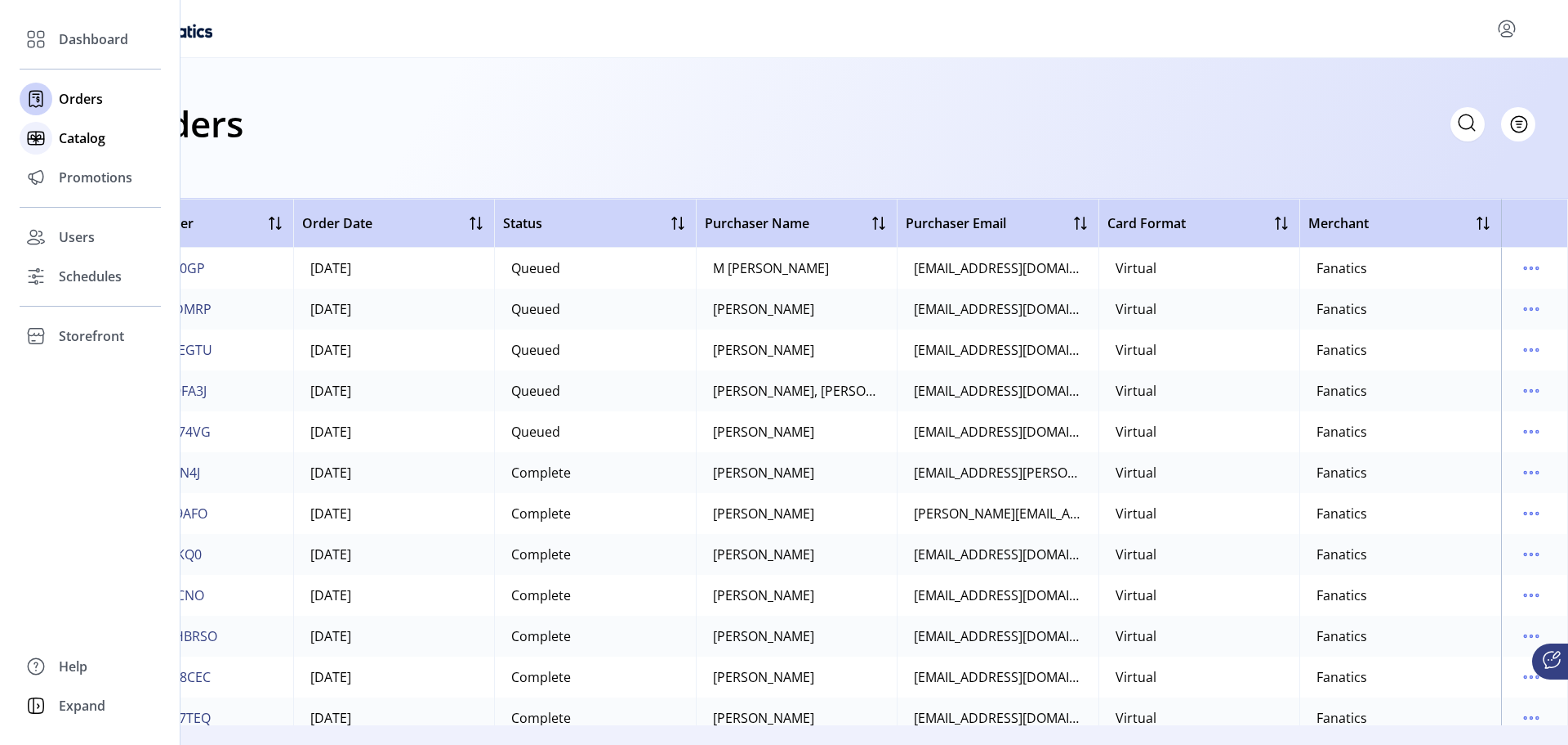
click at [59, 140] on span "Catalog" at bounding box center [82, 138] width 46 height 19
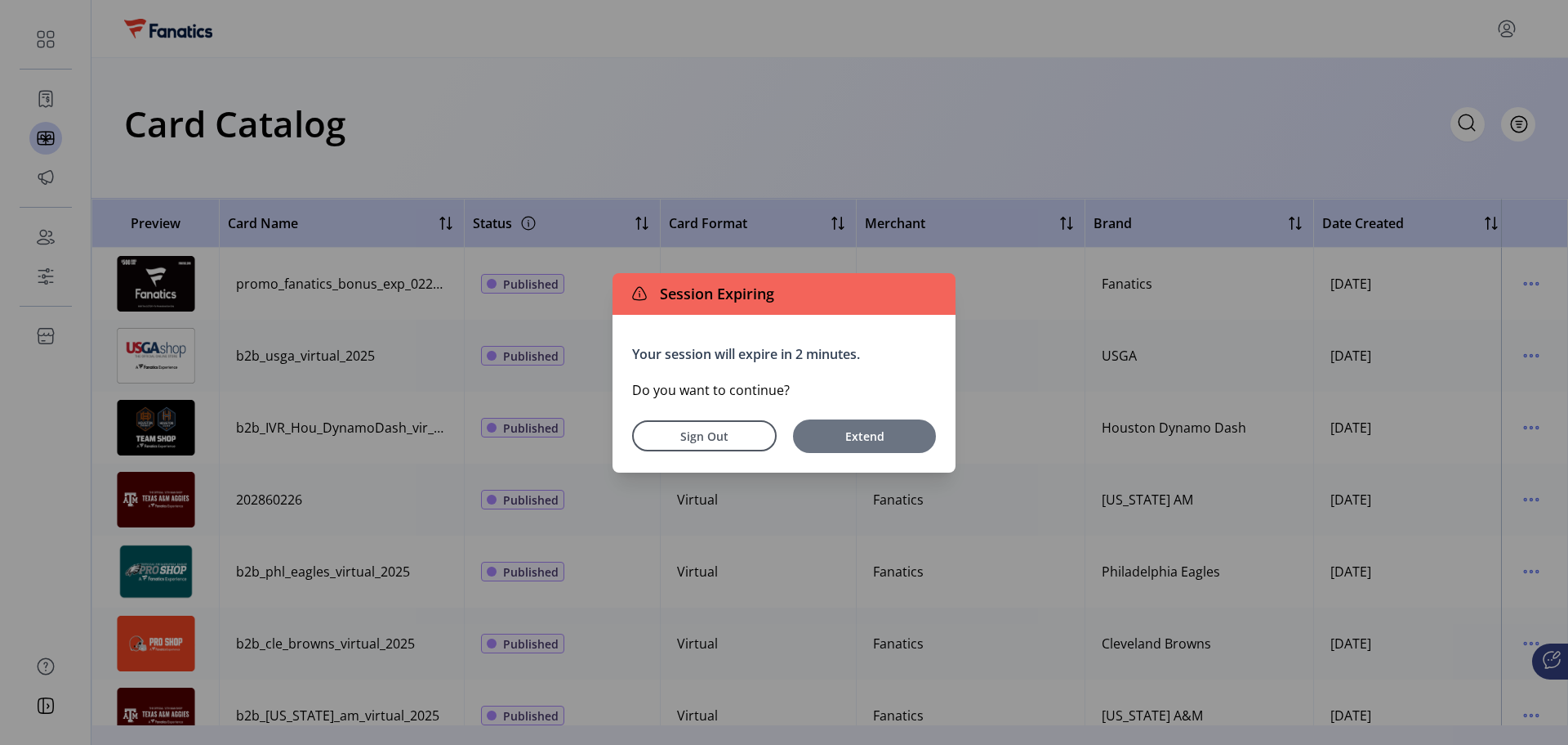
click at [854, 443] on span "Extend" at bounding box center [865, 436] width 126 height 18
click at [829, 429] on span "Extend" at bounding box center [865, 436] width 126 height 18
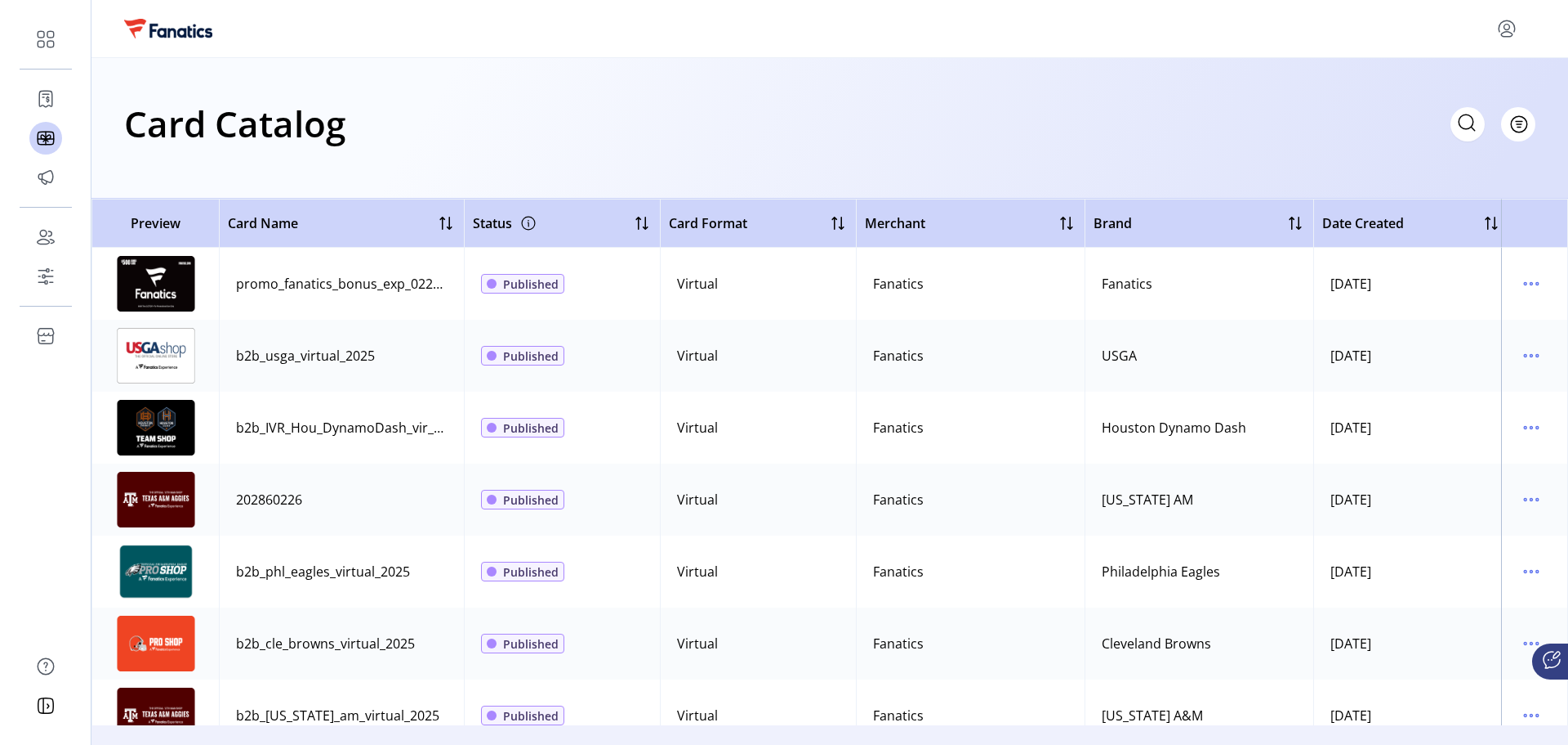
click at [606, 106] on div "Card Catalog Filter Add New Card" at bounding box center [830, 123] width 1411 height 57
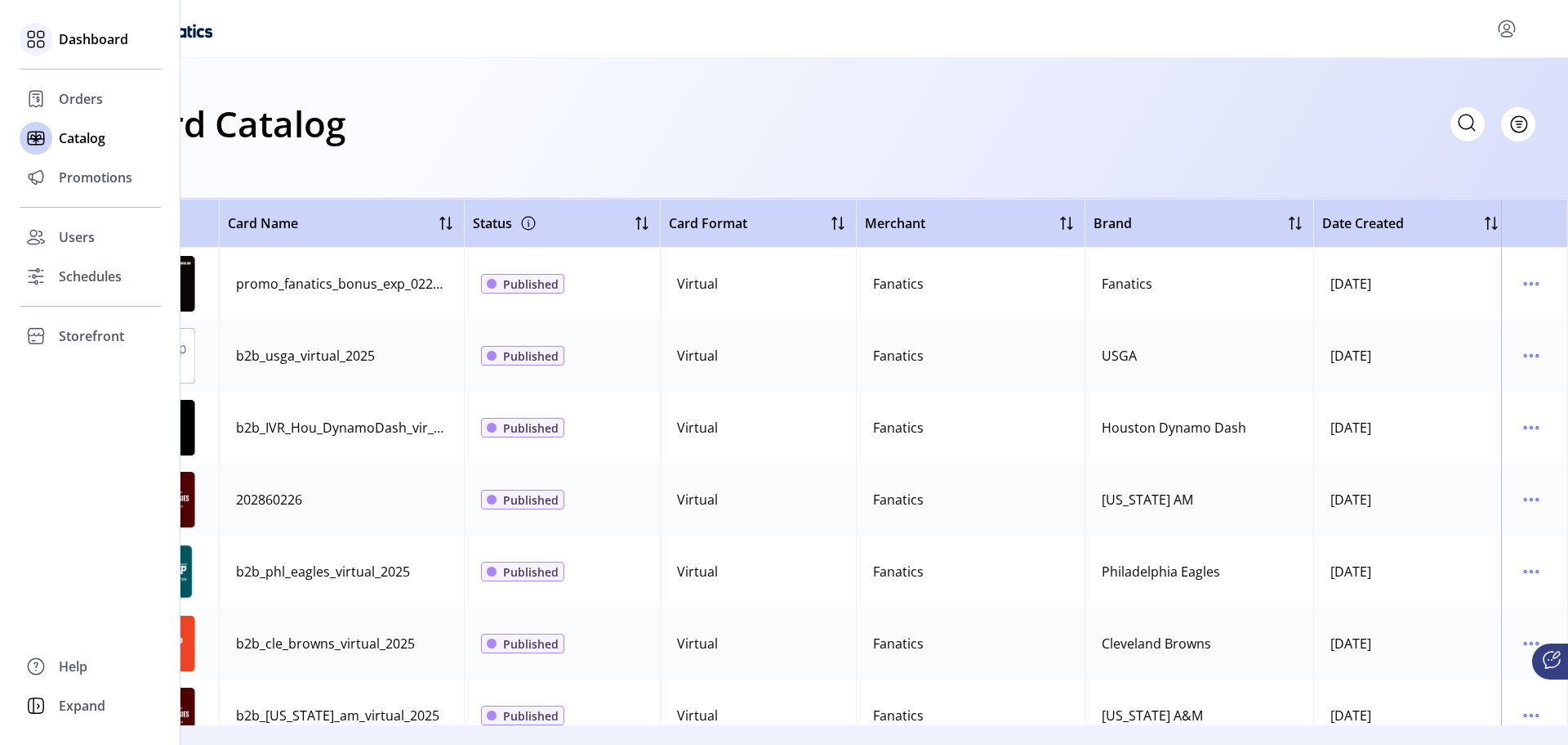
click at [53, 34] on div "Dashboard" at bounding box center [89, 39] width 141 height 39
